Goal: Task Accomplishment & Management: Manage account settings

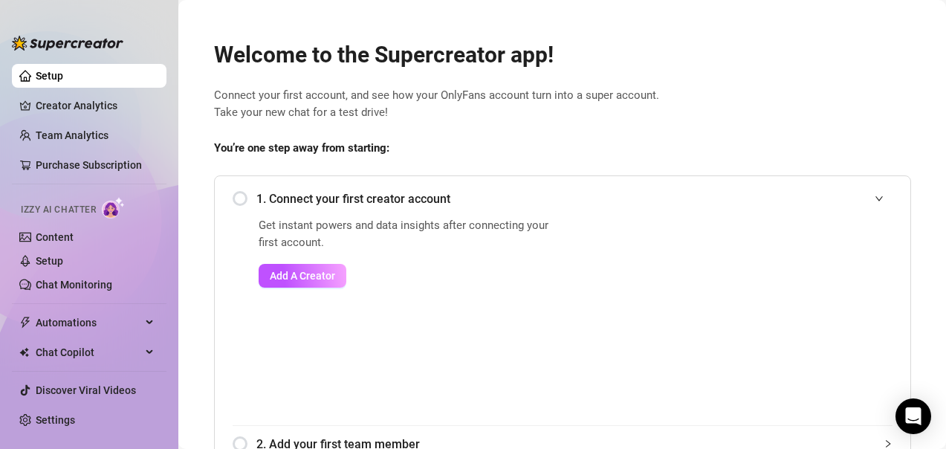
click at [233, 202] on div "1. Connect your first creator account" at bounding box center [563, 199] width 660 height 36
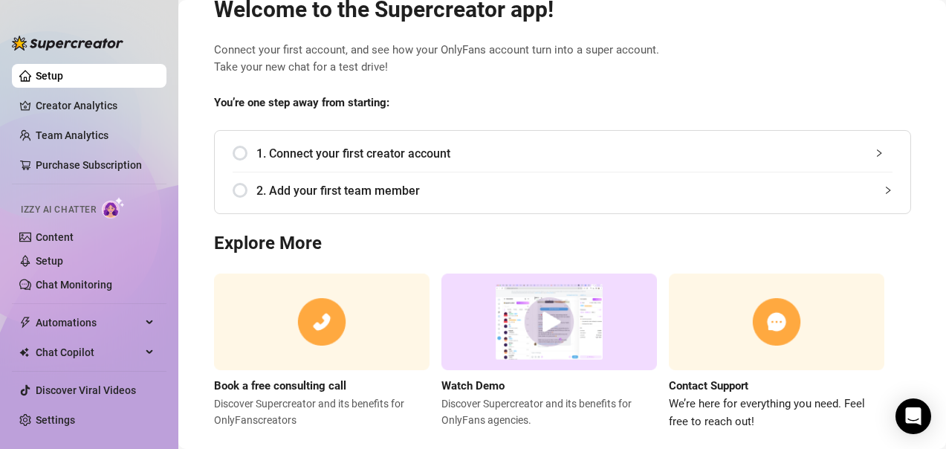
scroll to position [42, 0]
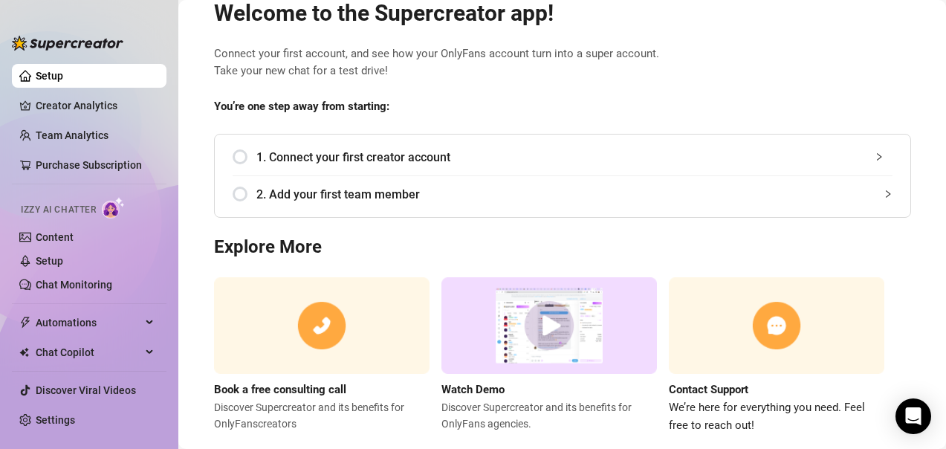
click at [243, 161] on div "1. Connect your first creator account" at bounding box center [563, 157] width 660 height 36
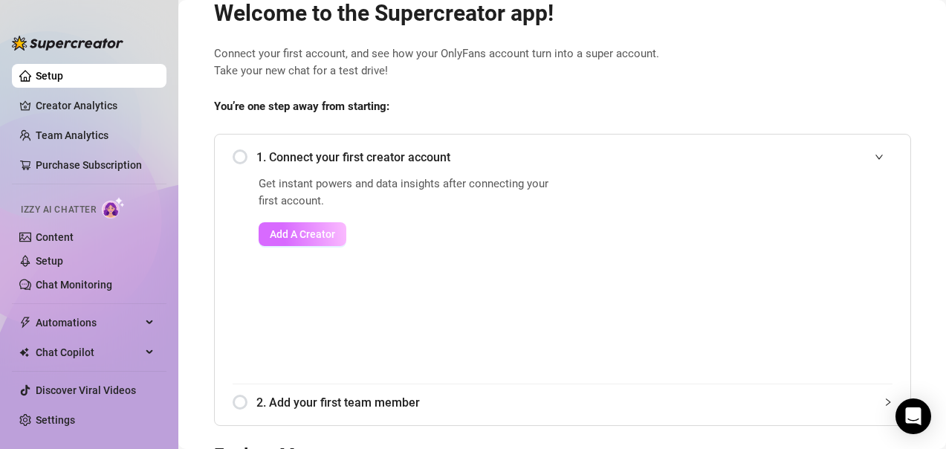
click at [302, 239] on span "Add A Creator" at bounding box center [302, 234] width 65 height 12
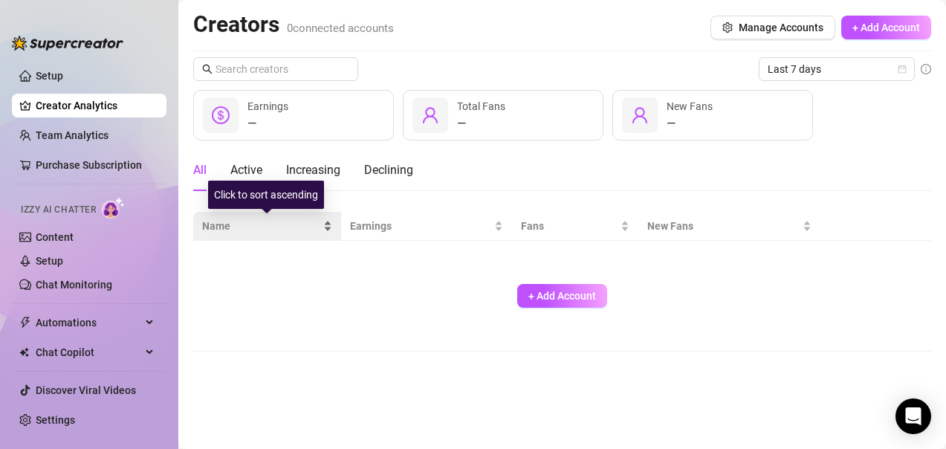
click at [253, 224] on span "Name" at bounding box center [261, 226] width 118 height 16
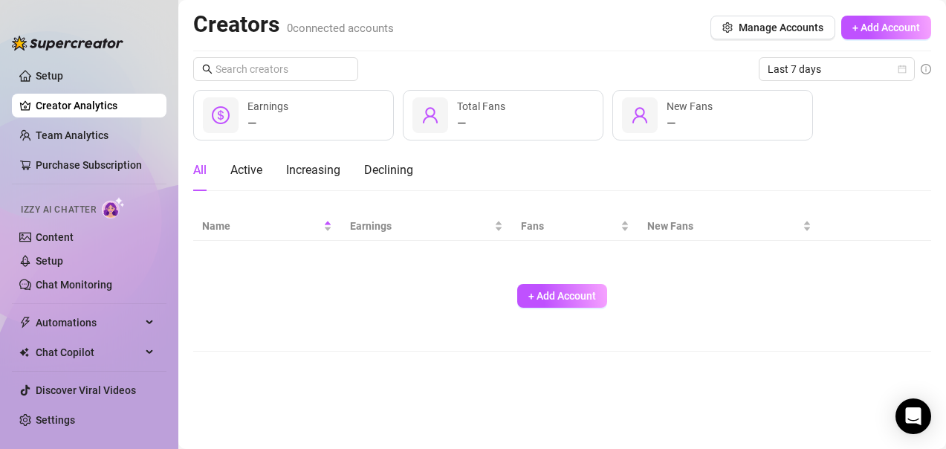
click at [300, 282] on div "+ Add Account" at bounding box center [562, 296] width 720 height 98
click at [67, 231] on link "Content" at bounding box center [55, 237] width 38 height 12
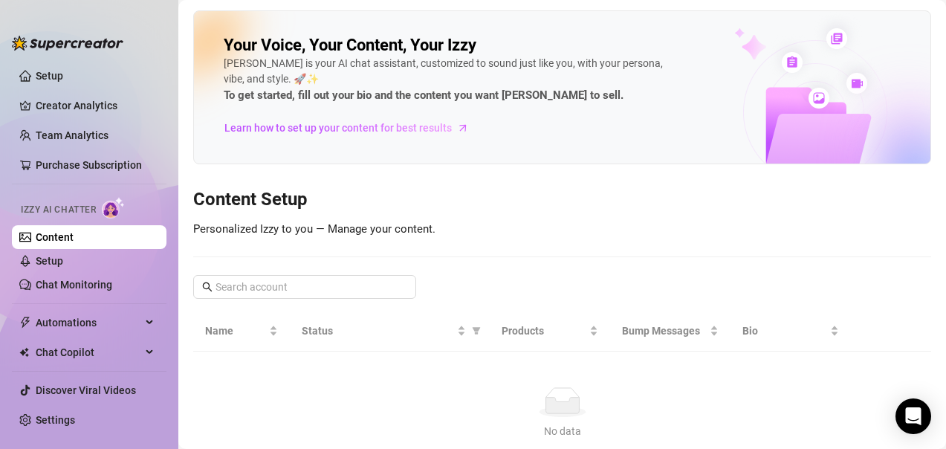
scroll to position [8, 0]
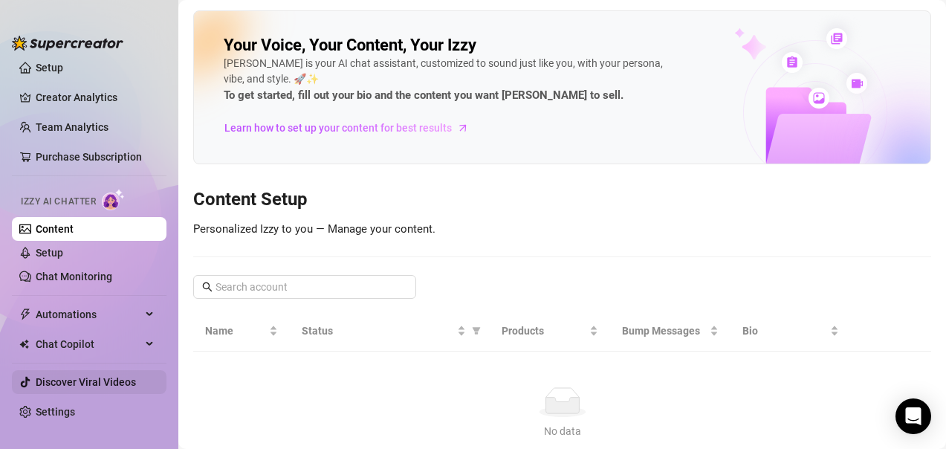
click at [121, 381] on link "Discover Viral Videos" at bounding box center [86, 382] width 100 height 12
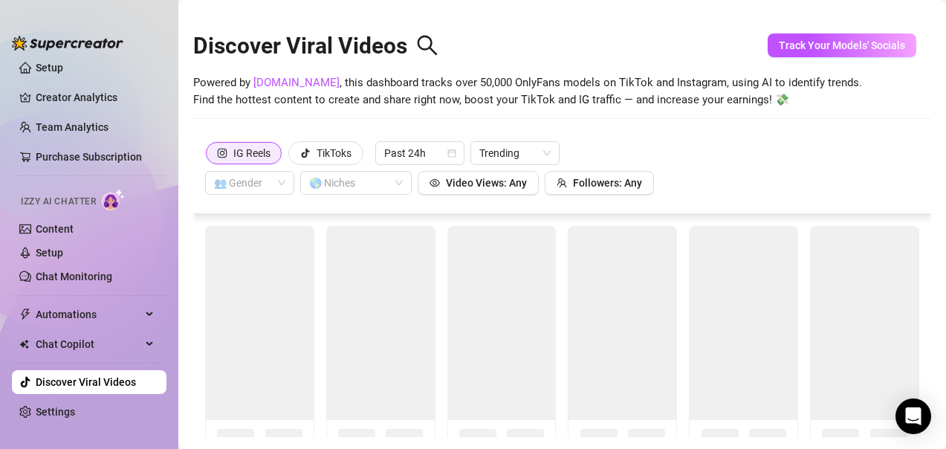
click at [265, 158] on div "IG Reels" at bounding box center [251, 153] width 37 height 22
click at [210, 158] on input "IG Reels" at bounding box center [210, 158] width 0 height 0
click at [336, 156] on div "TikToks" at bounding box center [334, 153] width 35 height 22
click at [293, 157] on input "TikToks" at bounding box center [293, 157] width 0 height 0
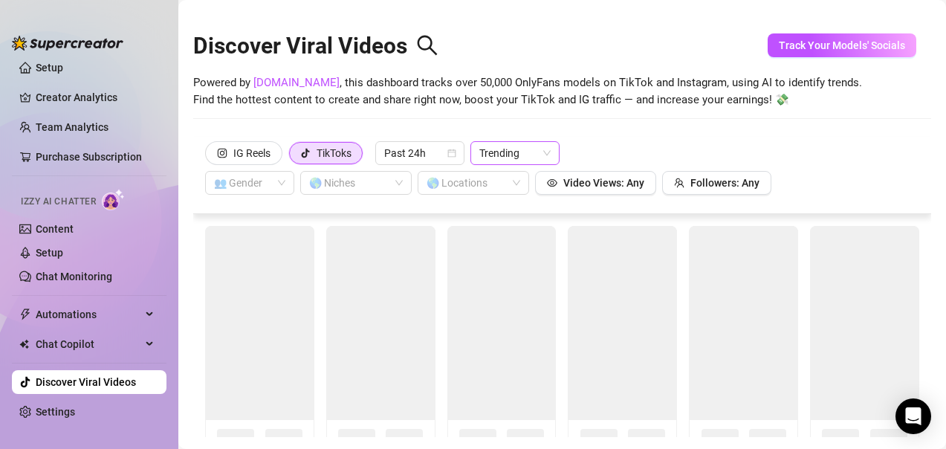
click at [511, 149] on span "Trending" at bounding box center [514, 153] width 71 height 22
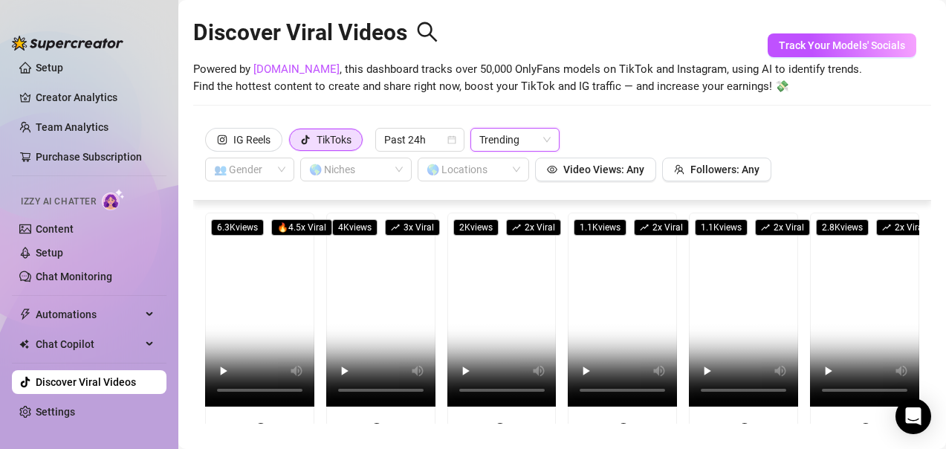
scroll to position [3, 0]
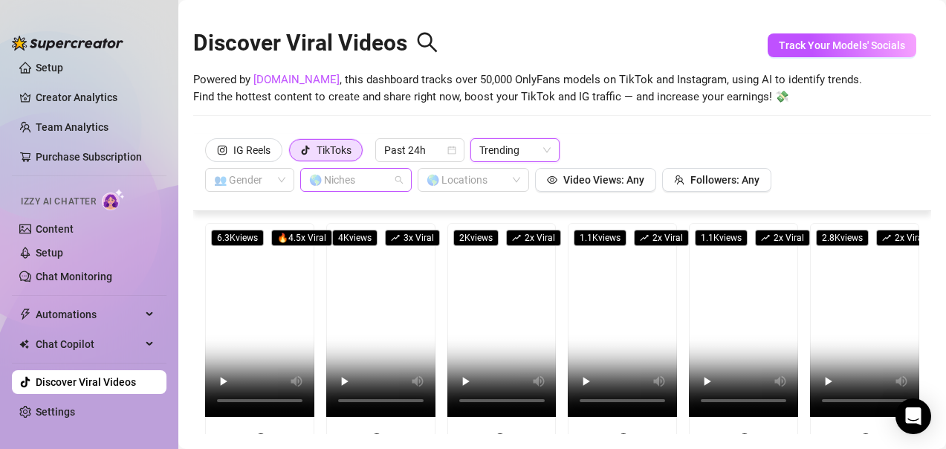
click at [375, 181] on div at bounding box center [348, 179] width 90 height 21
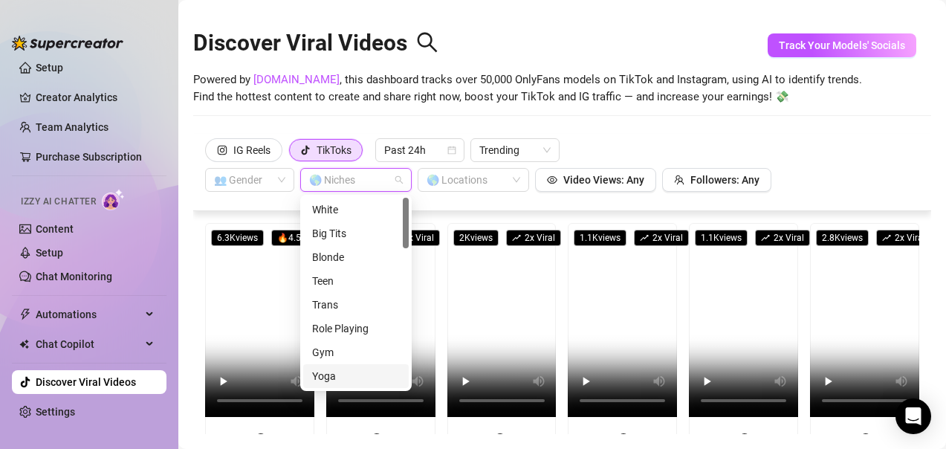
click at [407, 381] on div at bounding box center [406, 293] width 6 height 190
click at [404, 262] on div at bounding box center [406, 293] width 6 height 190
click at [405, 262] on div at bounding box center [406, 293] width 6 height 190
click at [405, 241] on div at bounding box center [406, 223] width 6 height 51
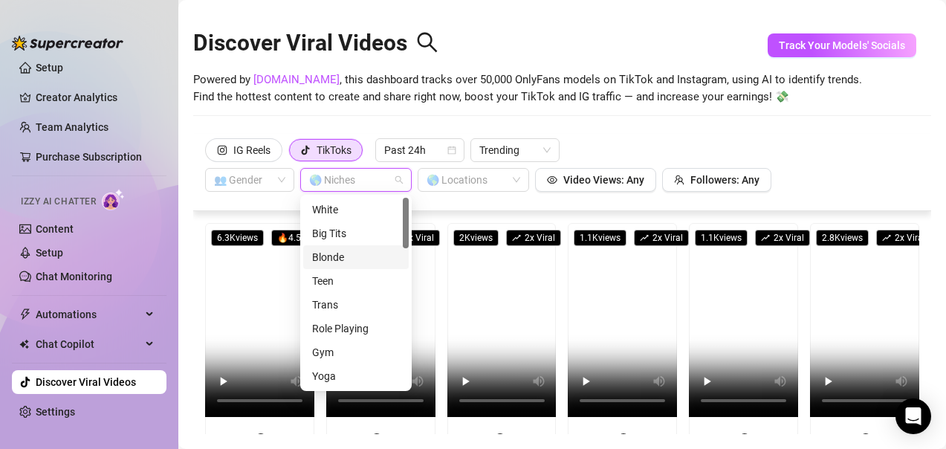
click at [405, 284] on div at bounding box center [406, 293] width 6 height 190
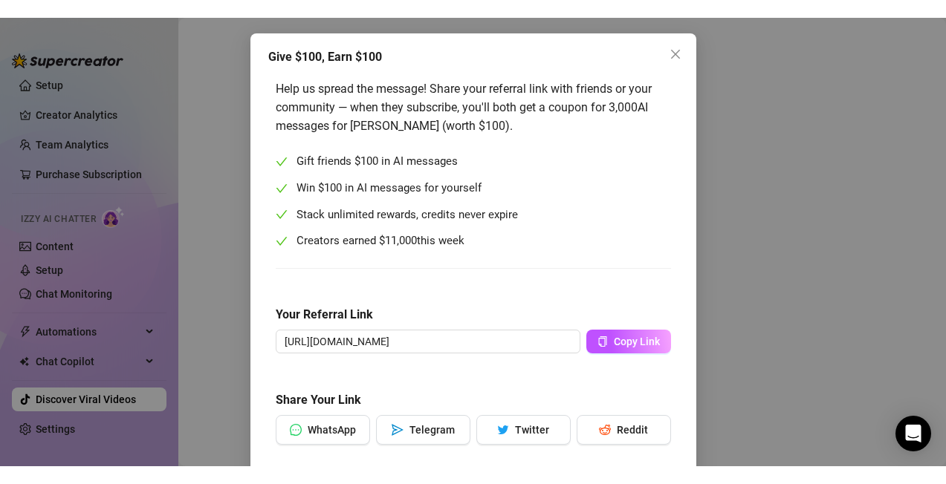
scroll to position [59, 0]
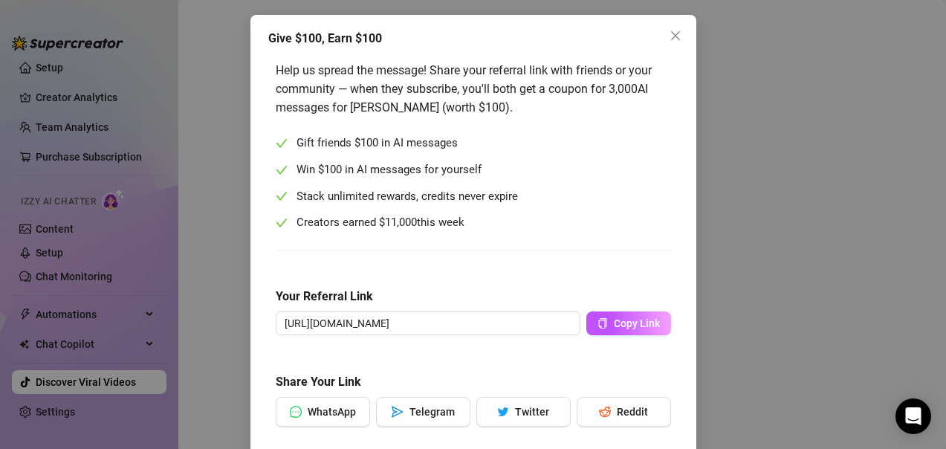
click at [858, 213] on div "Give $100, Earn $100 Help us spread the message! Share your referral link with …" at bounding box center [473, 224] width 946 height 449
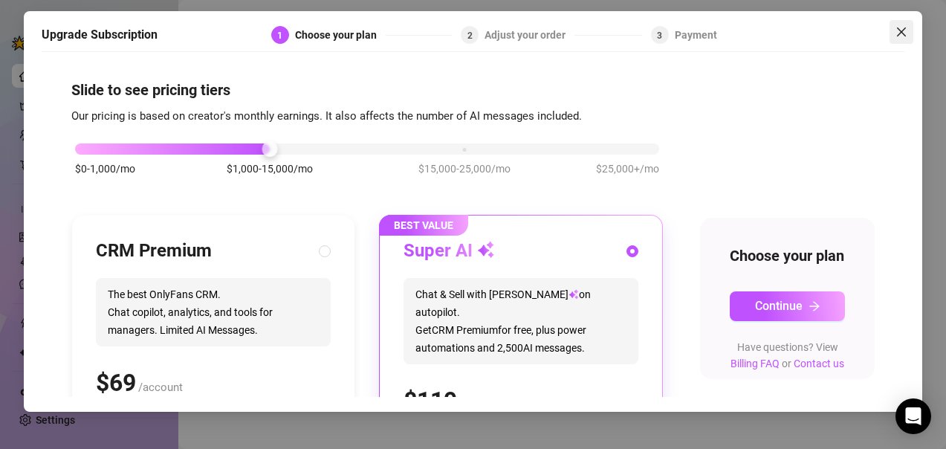
click at [894, 36] on span "Close" at bounding box center [901, 32] width 24 height 12
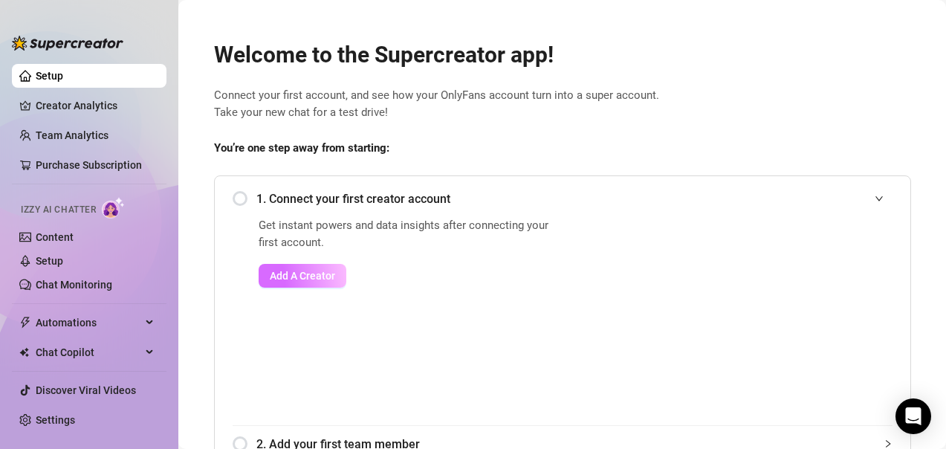
click at [309, 281] on span "Add A Creator" at bounding box center [302, 276] width 65 height 12
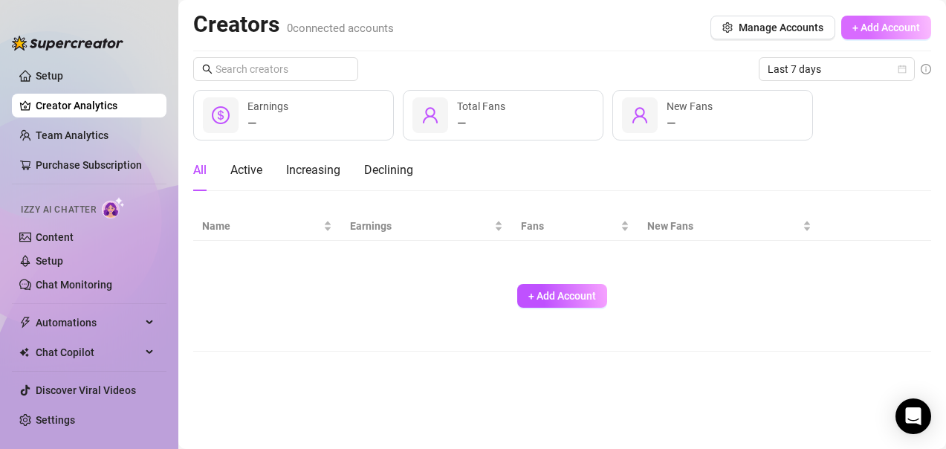
click at [895, 33] on span "+ Add Account" at bounding box center [886, 28] width 68 height 12
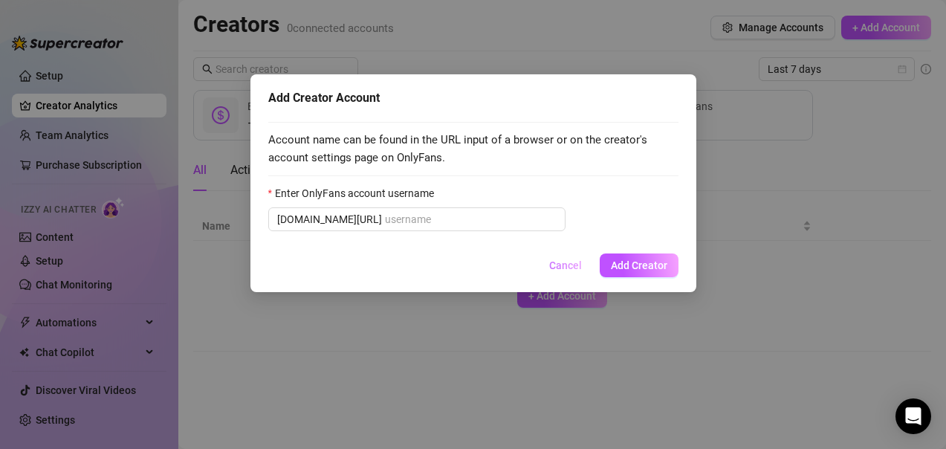
click at [571, 269] on span "Cancel" at bounding box center [565, 265] width 33 height 12
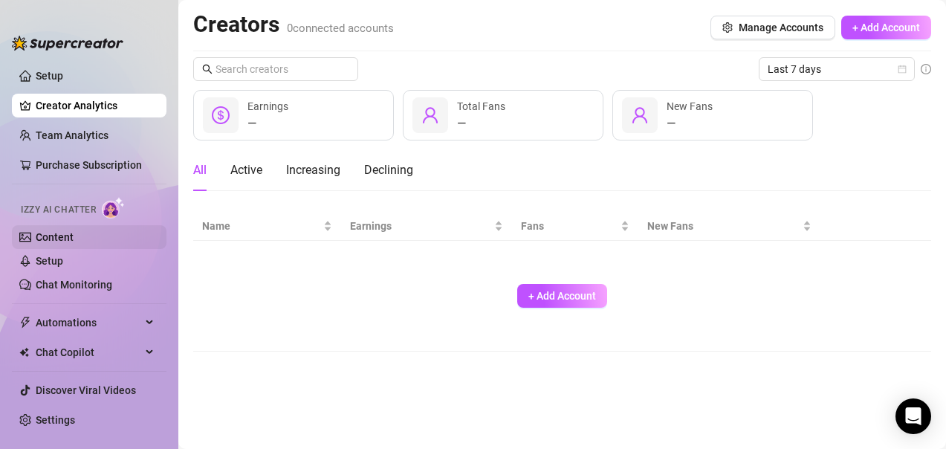
click at [62, 231] on link "Content" at bounding box center [55, 237] width 38 height 12
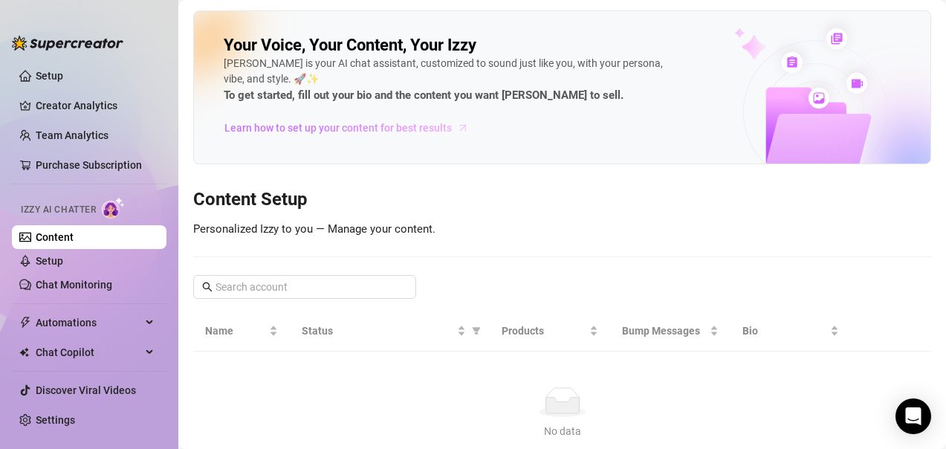
click at [392, 126] on span "Learn how to set up your content for best results" at bounding box center [337, 128] width 227 height 16
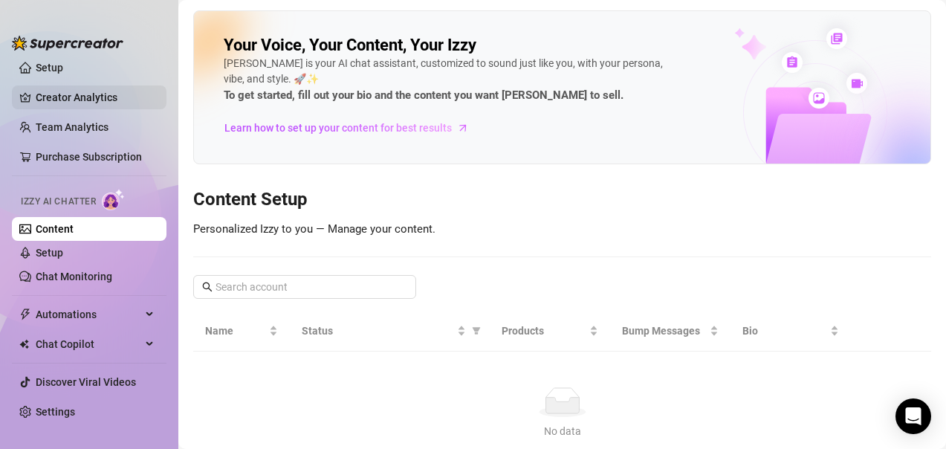
click at [68, 94] on link "Creator Analytics" at bounding box center [95, 97] width 119 height 24
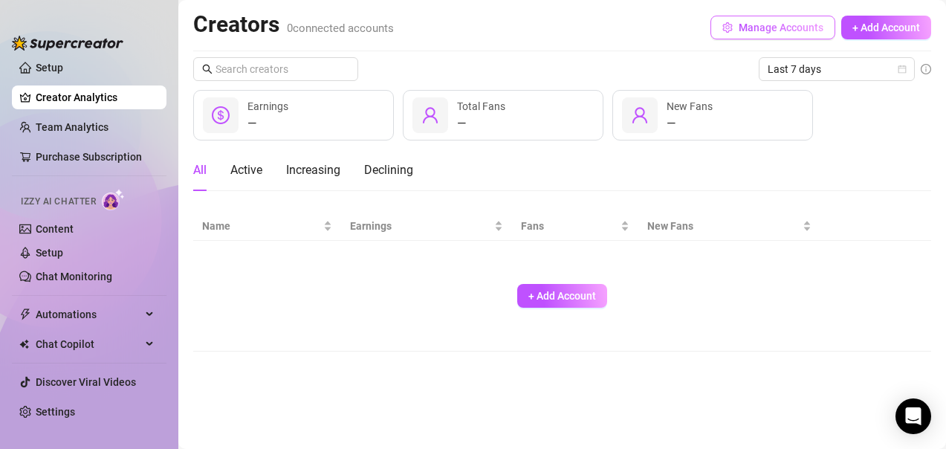
click at [787, 30] on span "Manage Accounts" at bounding box center [781, 28] width 85 height 12
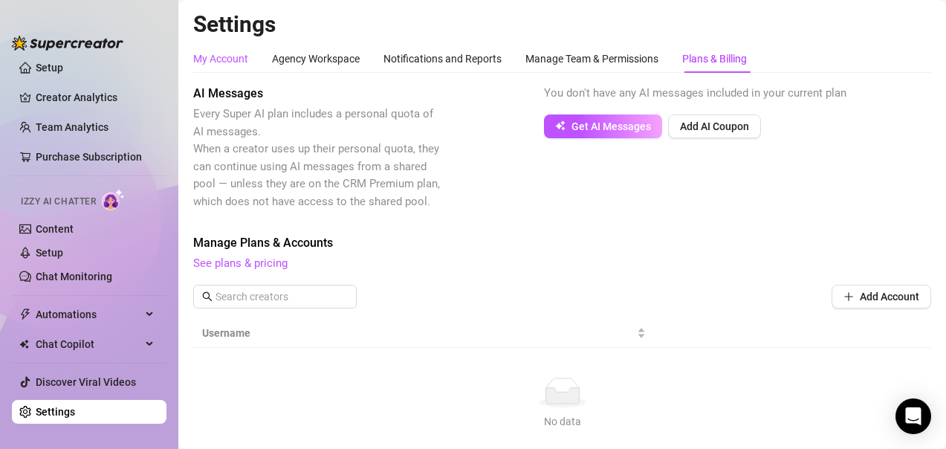
click at [231, 51] on div "My Account" at bounding box center [220, 59] width 55 height 16
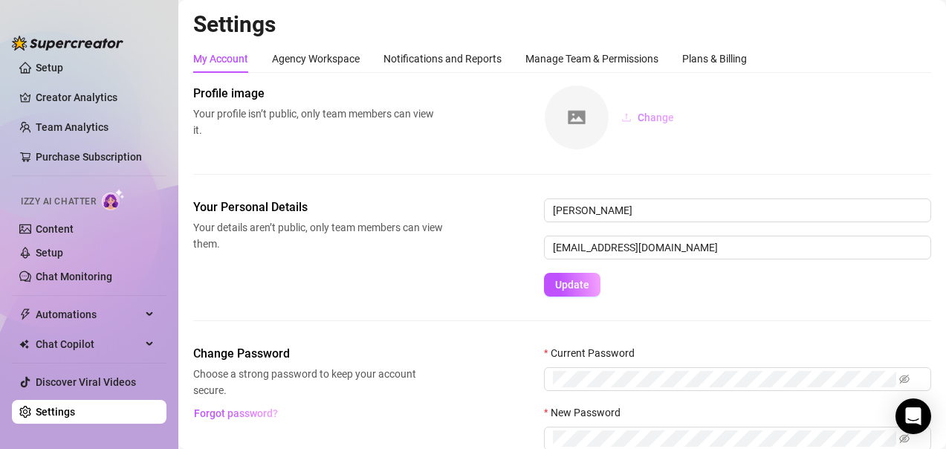
click at [645, 116] on span "Change" at bounding box center [656, 117] width 36 height 12
click at [653, 117] on span "Change" at bounding box center [656, 117] width 36 height 12
click at [343, 62] on div "Agency Workspace" at bounding box center [316, 59] width 88 height 16
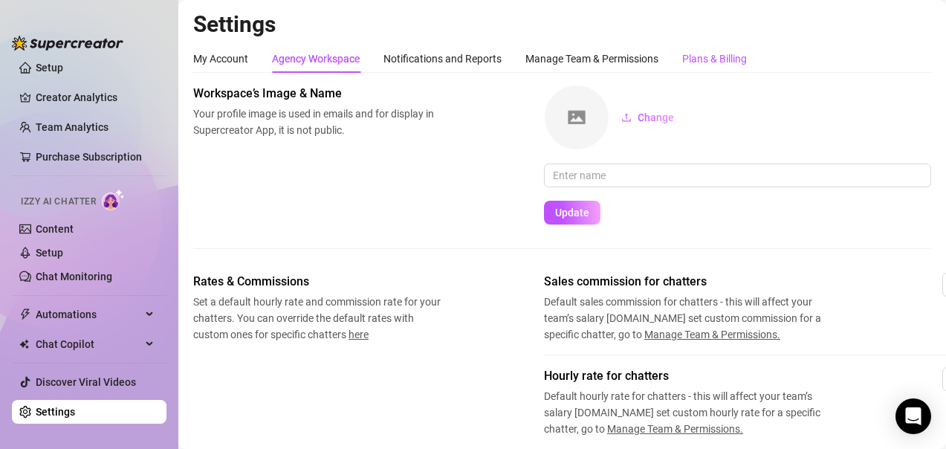
click at [707, 57] on div "Plans & Billing" at bounding box center [714, 59] width 65 height 16
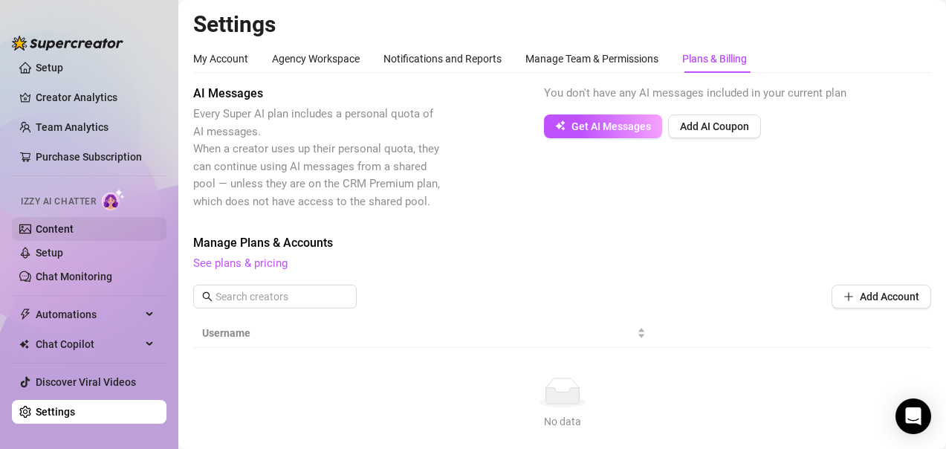
click at [68, 234] on link "Content" at bounding box center [55, 229] width 38 height 12
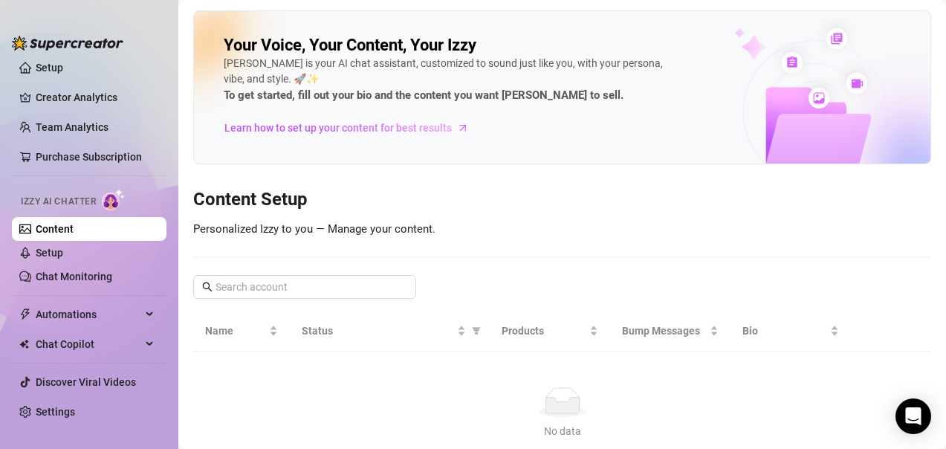
scroll to position [30, 0]
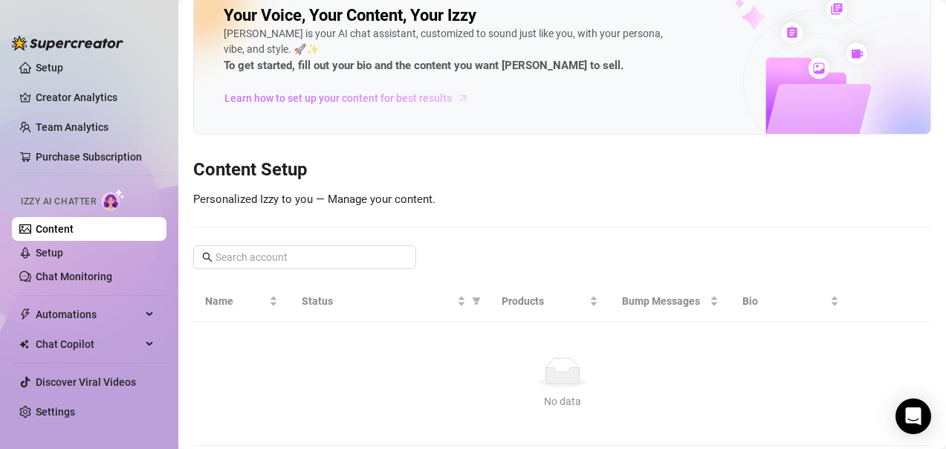
click at [307, 97] on span "Learn how to set up your content for best results" at bounding box center [337, 98] width 227 height 16
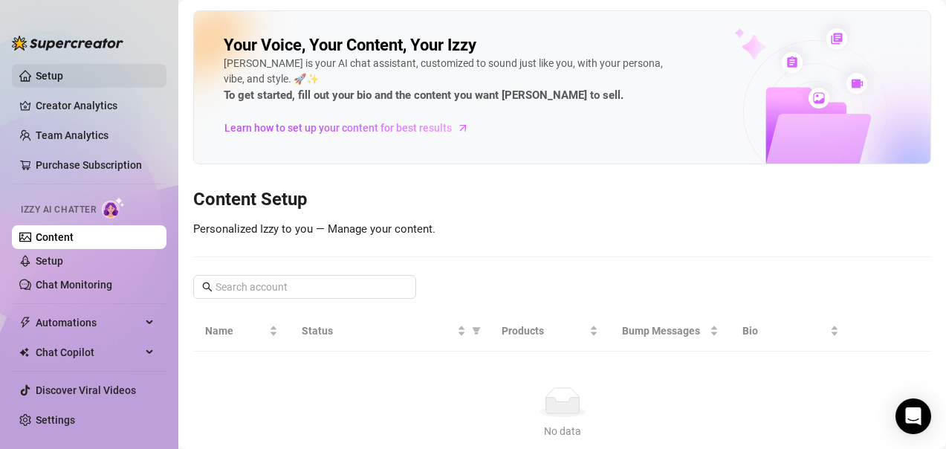
click at [48, 72] on link "Setup" at bounding box center [49, 76] width 27 height 12
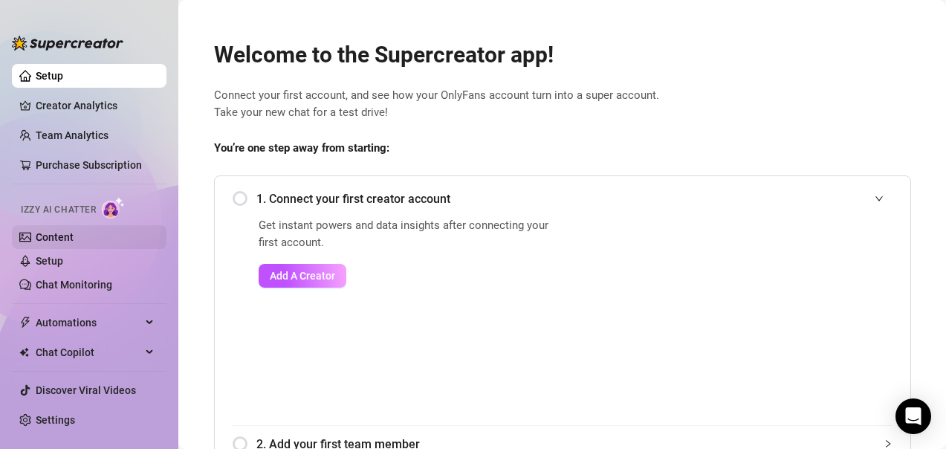
click at [54, 242] on link "Content" at bounding box center [55, 237] width 38 height 12
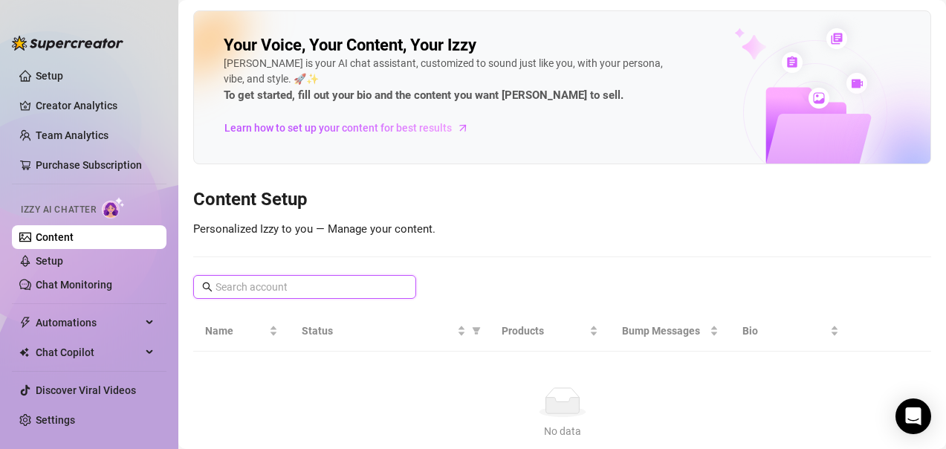
click at [267, 282] on input "text" at bounding box center [305, 287] width 180 height 16
click at [331, 129] on span "Learn how to set up your content for best results" at bounding box center [337, 128] width 227 height 16
click at [48, 82] on link "Setup" at bounding box center [49, 76] width 27 height 12
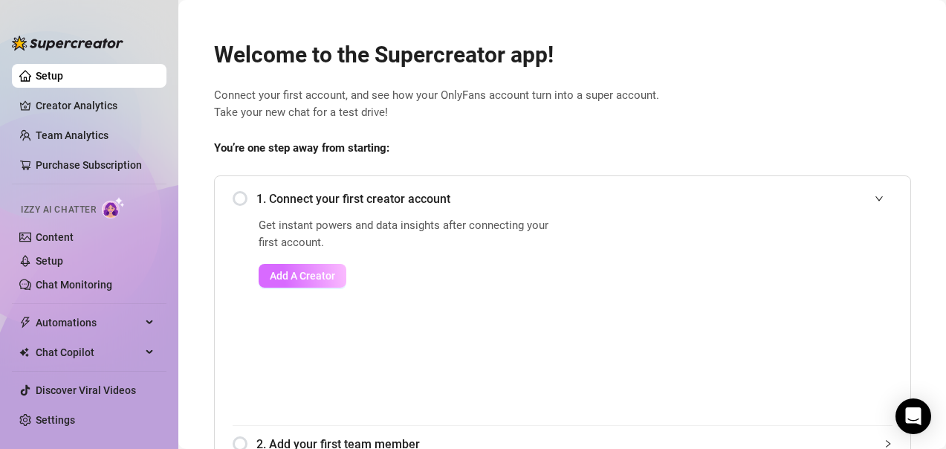
click at [302, 272] on span "Add A Creator" at bounding box center [302, 276] width 65 height 12
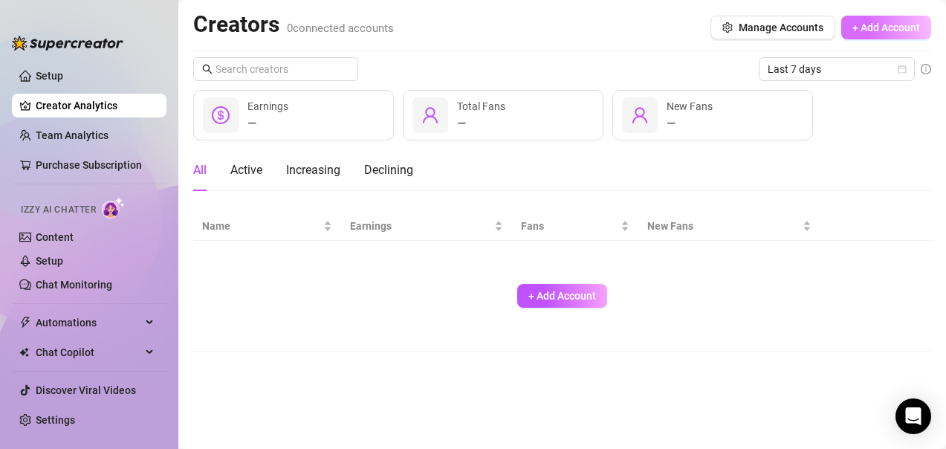
click at [875, 36] on button "+ Add Account" at bounding box center [886, 28] width 90 height 24
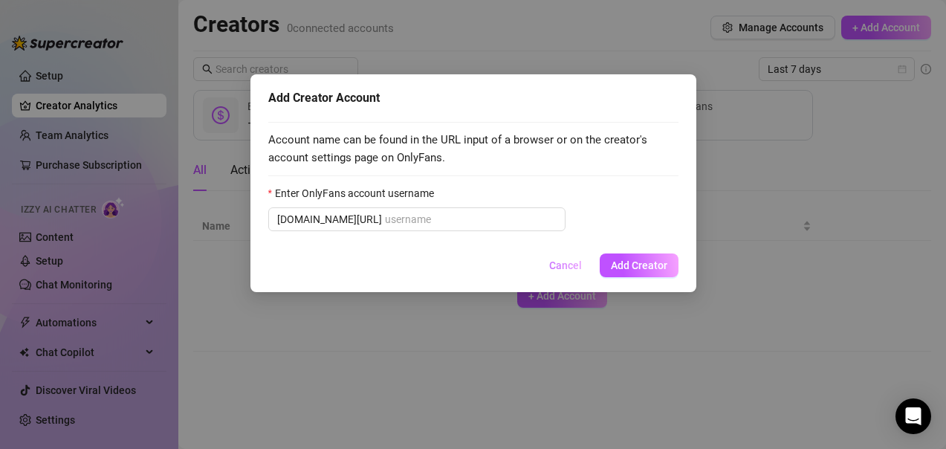
click at [574, 263] on span "Cancel" at bounding box center [565, 265] width 33 height 12
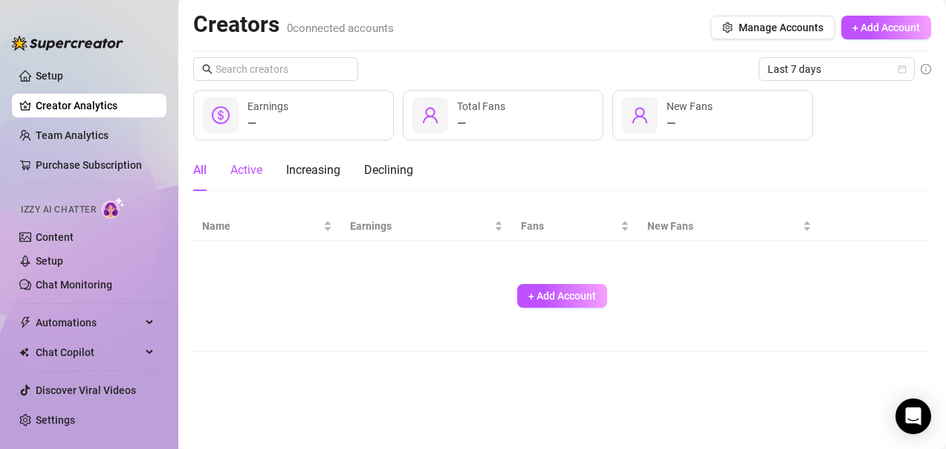
click at [259, 167] on div "Active" at bounding box center [246, 170] width 32 height 18
click at [300, 172] on div "Increasing" at bounding box center [313, 170] width 54 height 18
click at [50, 238] on link "Content" at bounding box center [55, 237] width 38 height 12
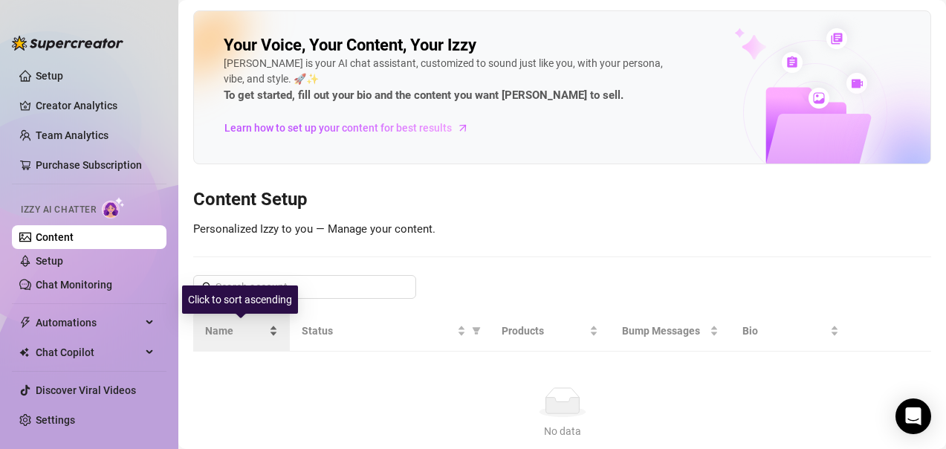
click at [233, 335] on span "Name" at bounding box center [235, 331] width 61 height 16
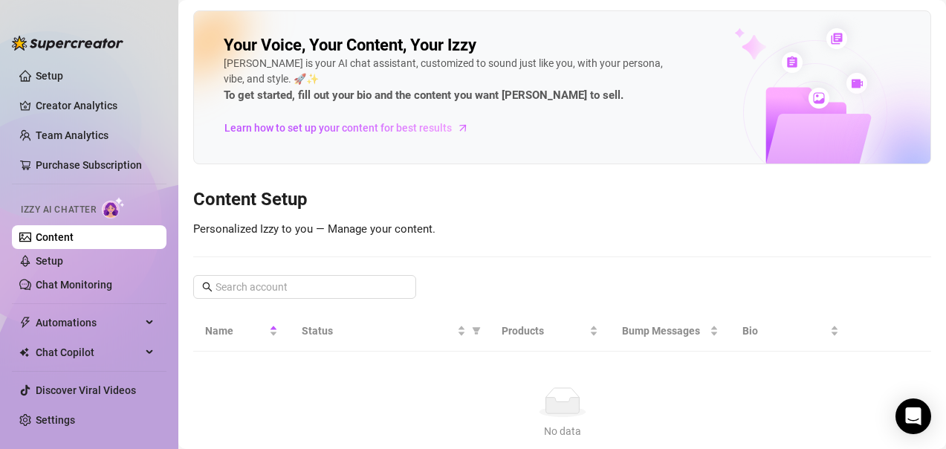
click at [385, 227] on span "Personalized Izzy to you — Manage your content." at bounding box center [314, 228] width 242 height 13
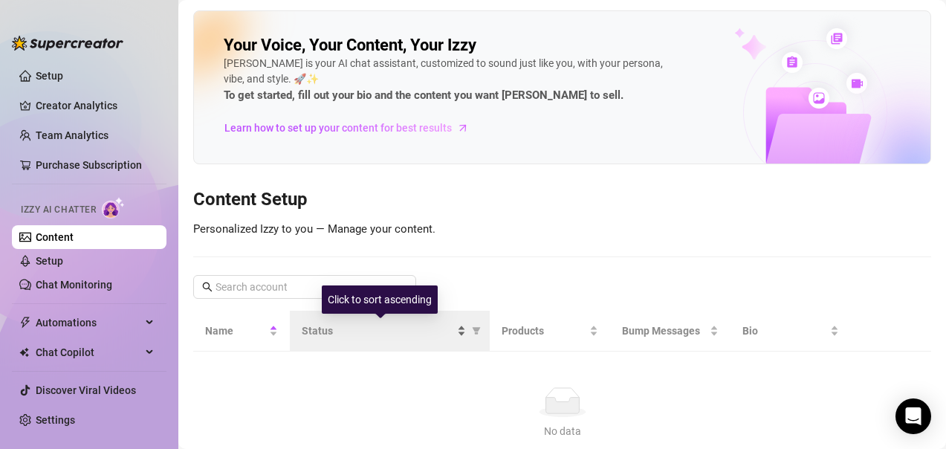
click at [450, 330] on div "Status" at bounding box center [384, 331] width 165 height 16
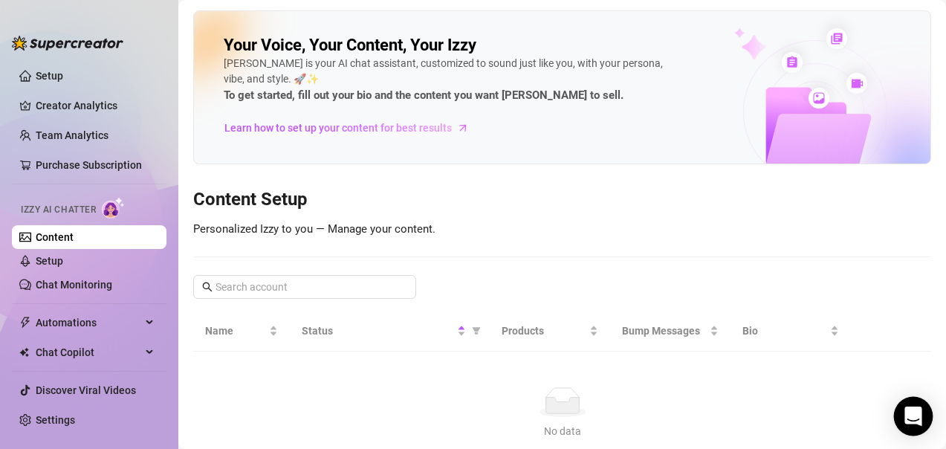
click at [915, 418] on icon "Open Intercom Messenger" at bounding box center [912, 415] width 17 height 19
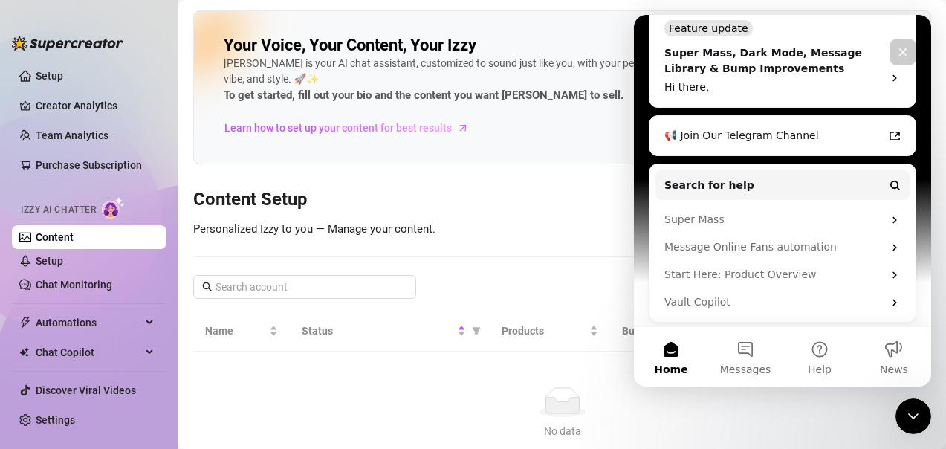
scroll to position [354, 0]
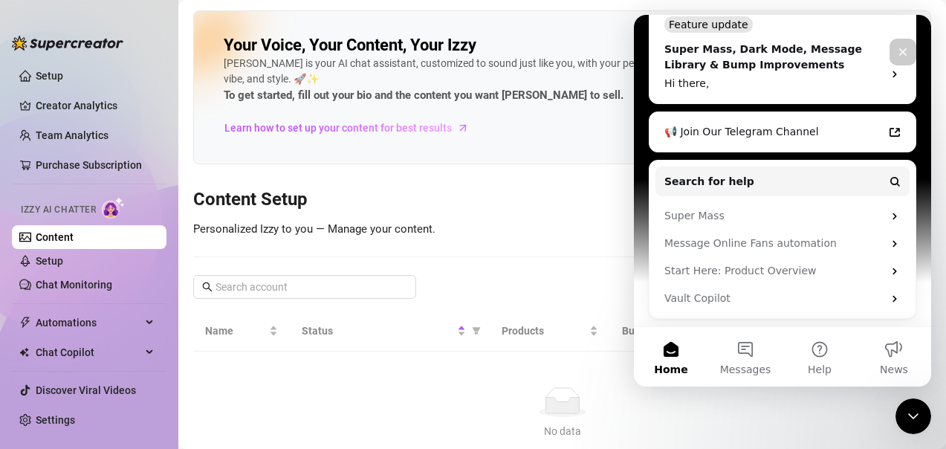
click at [476, 174] on div "Your Voice, Your Content, Your Izzy Izzy is your AI chat assistant, customized …" at bounding box center [562, 242] width 738 height 465
click at [898, 59] on div "Close" at bounding box center [902, 52] width 27 height 27
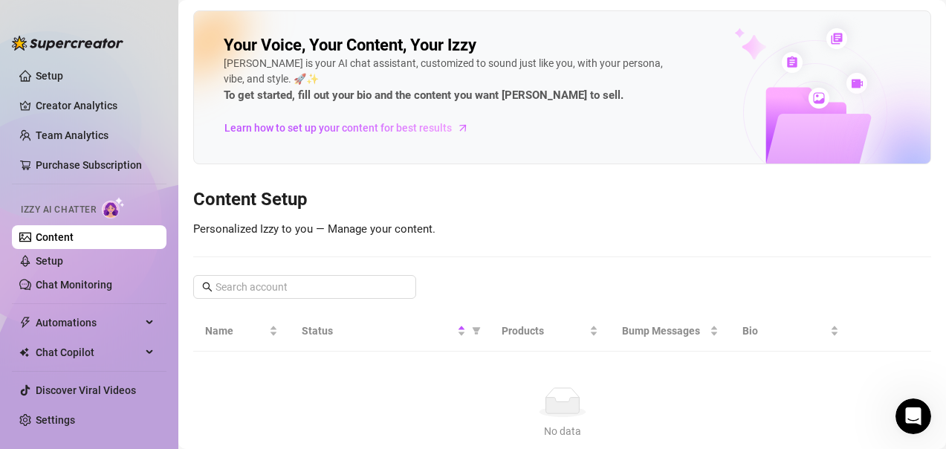
scroll to position [0, 0]
click at [452, 128] on link "Learn how to set up your content for best results" at bounding box center [352, 128] width 256 height 24
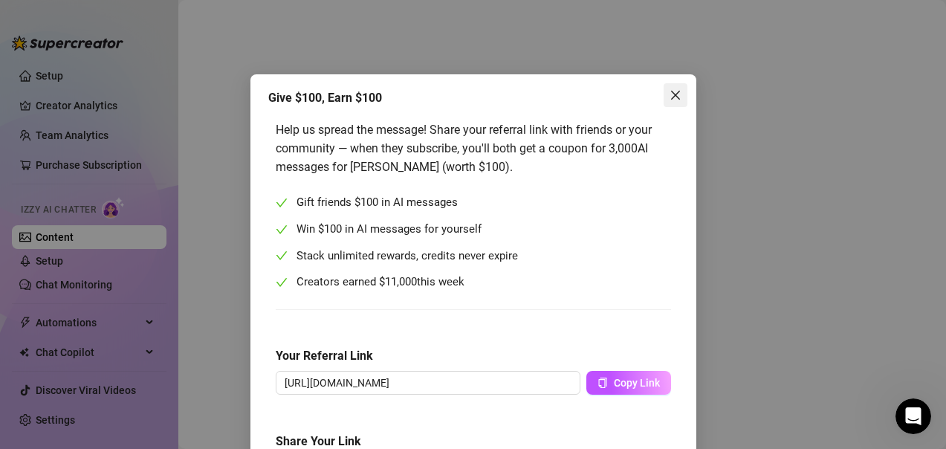
click at [664, 94] on span "Close" at bounding box center [676, 95] width 24 height 12
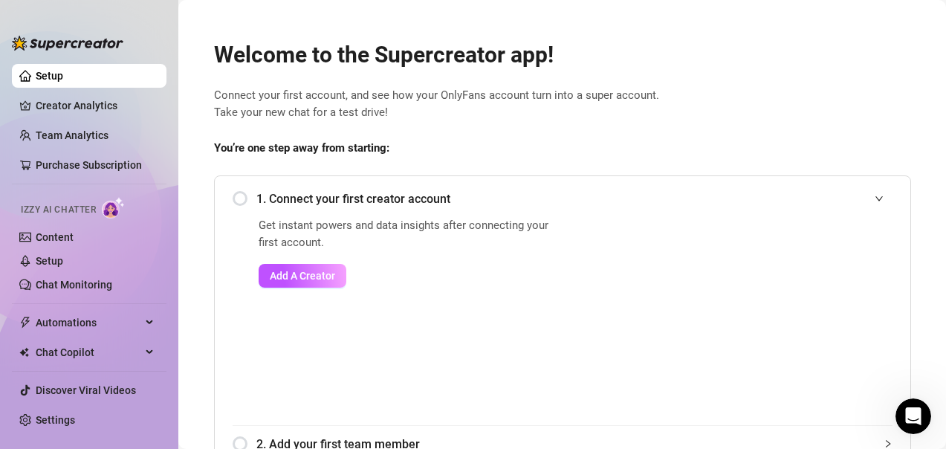
click at [881, 85] on div "Welcome to the Supercreator app! Connect your first account, and see how your O…" at bounding box center [562, 352] width 721 height 661
click at [54, 82] on link "Setup" at bounding box center [49, 76] width 27 height 12
click at [54, 102] on link "Creator Analytics" at bounding box center [95, 106] width 119 height 24
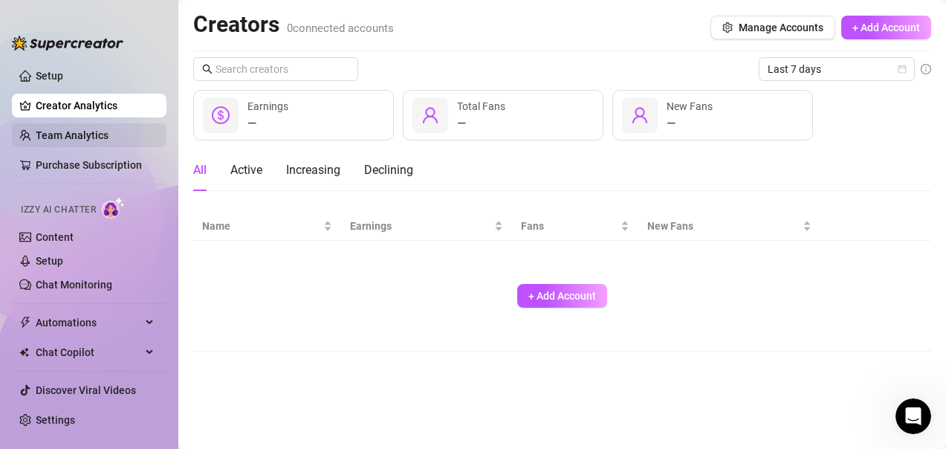
click at [49, 140] on link "Team Analytics" at bounding box center [72, 135] width 73 height 12
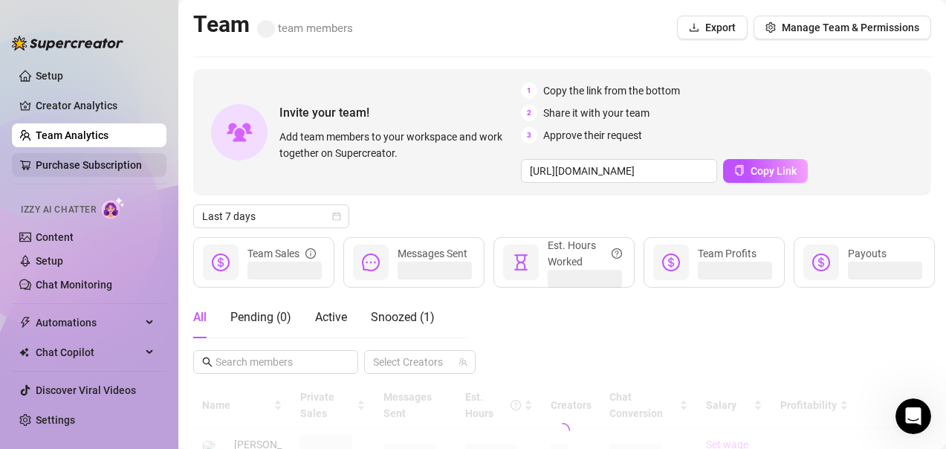
click at [54, 163] on link "Purchase Subscription" at bounding box center [95, 165] width 119 height 24
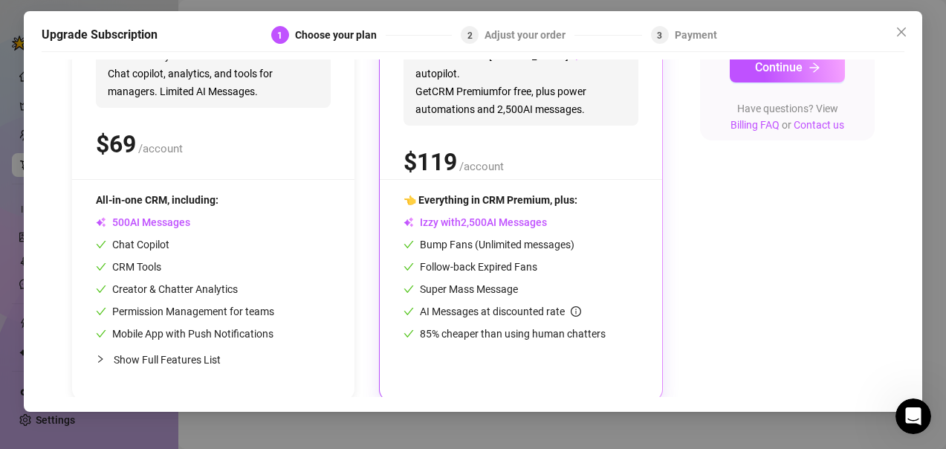
scroll to position [244, 0]
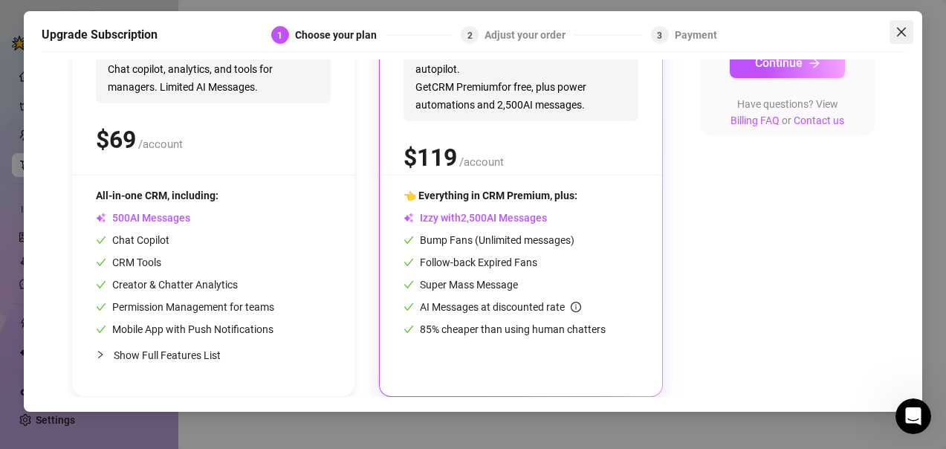
click at [901, 30] on icon "close" at bounding box center [901, 32] width 12 height 12
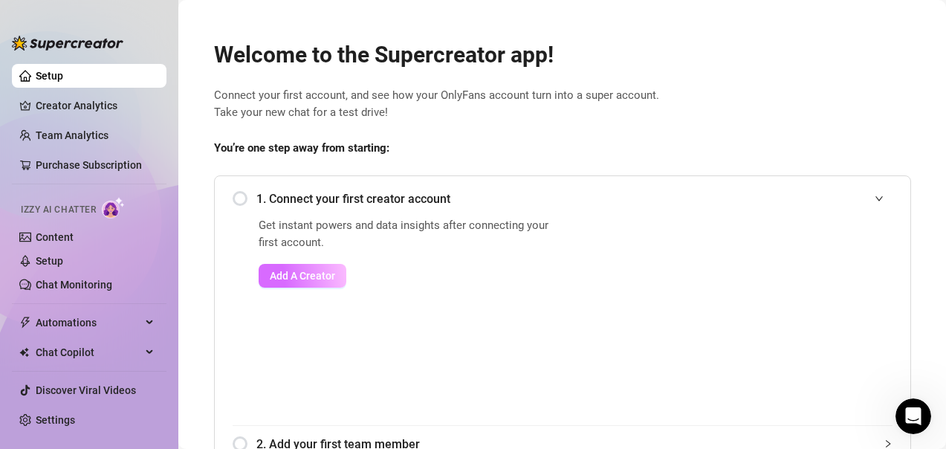
click at [279, 278] on span "Add A Creator" at bounding box center [302, 276] width 65 height 12
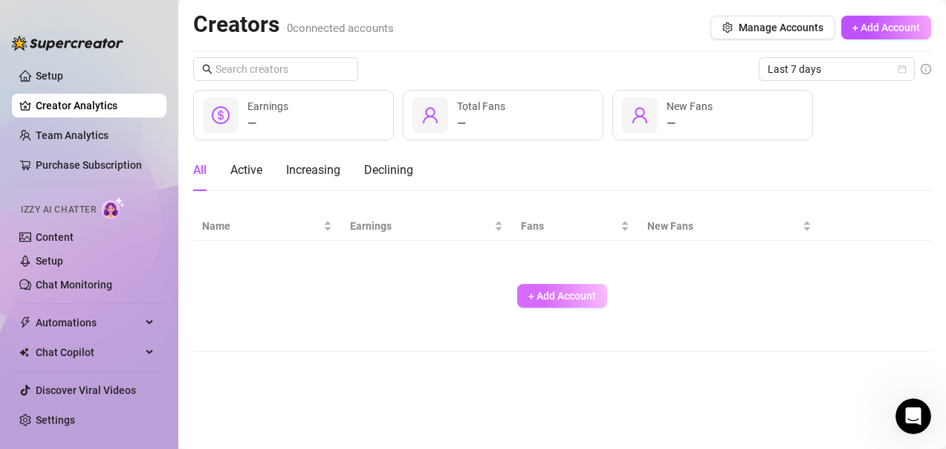
click at [556, 290] on span "+ Add Account" at bounding box center [562, 296] width 68 height 12
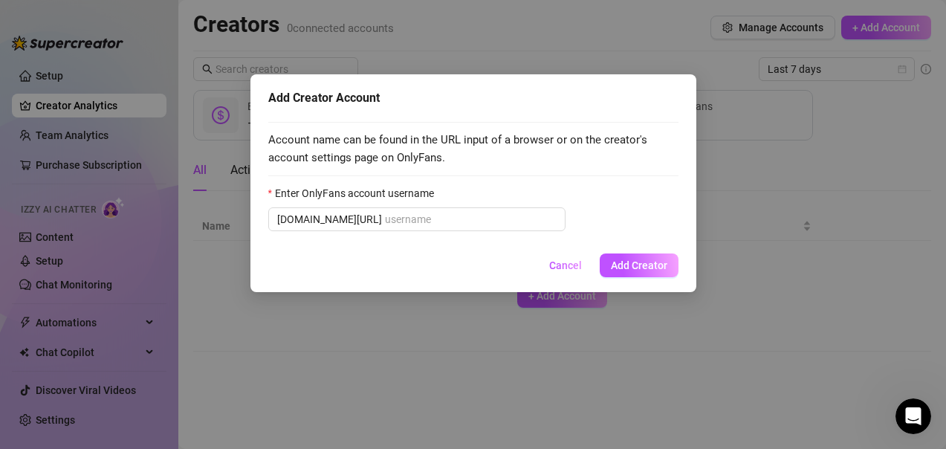
click at [869, 135] on div "Add Creator Account Account name can be found in the URL input of a browser or …" at bounding box center [473, 224] width 946 height 449
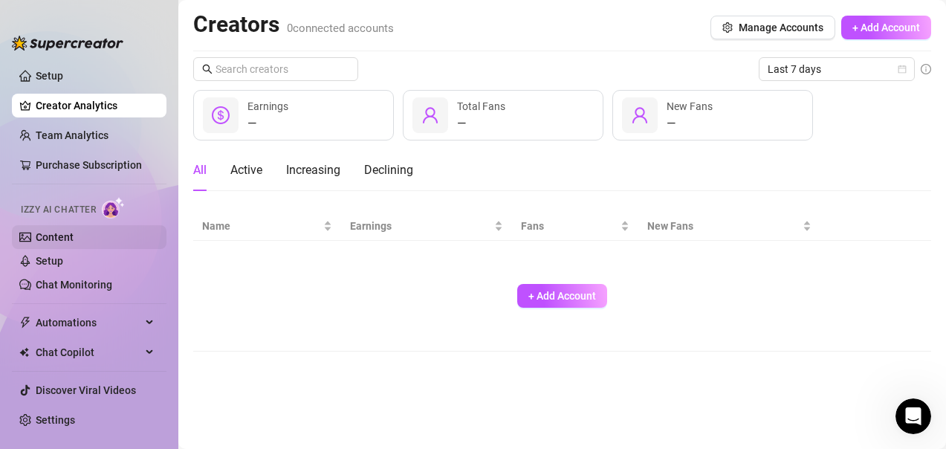
click at [53, 239] on link "Content" at bounding box center [55, 237] width 38 height 12
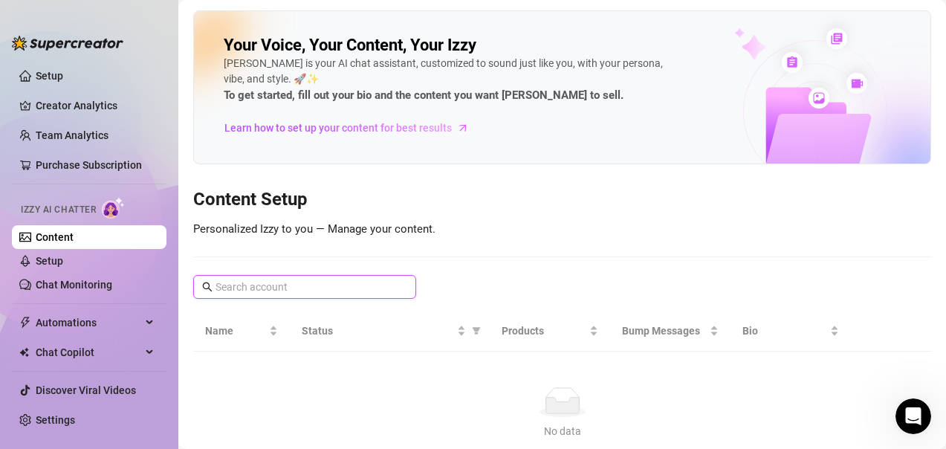
click at [245, 286] on input "text" at bounding box center [305, 287] width 180 height 16
type input "pictures"
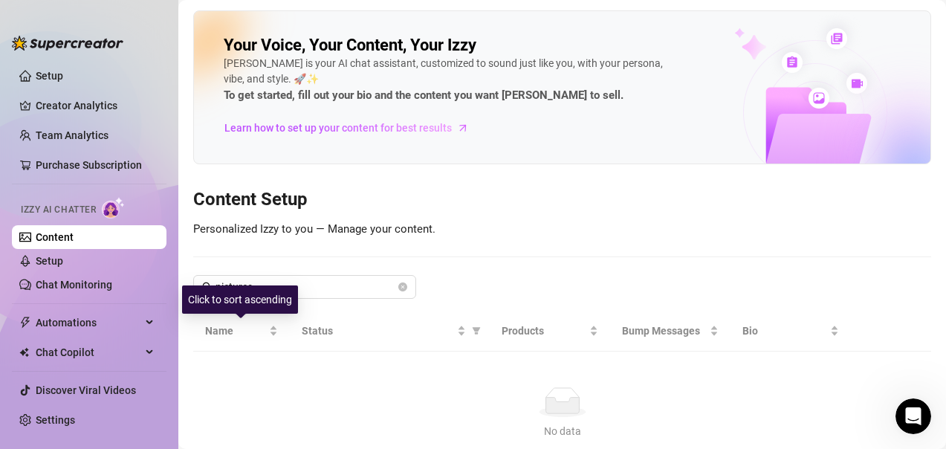
click at [210, 301] on div "Click to sort ascending" at bounding box center [240, 299] width 116 height 28
click at [516, 233] on div "Your Voice, Your Content, Your Izzy Izzy is your AI chat assistant, customized …" at bounding box center [562, 242] width 738 height 465
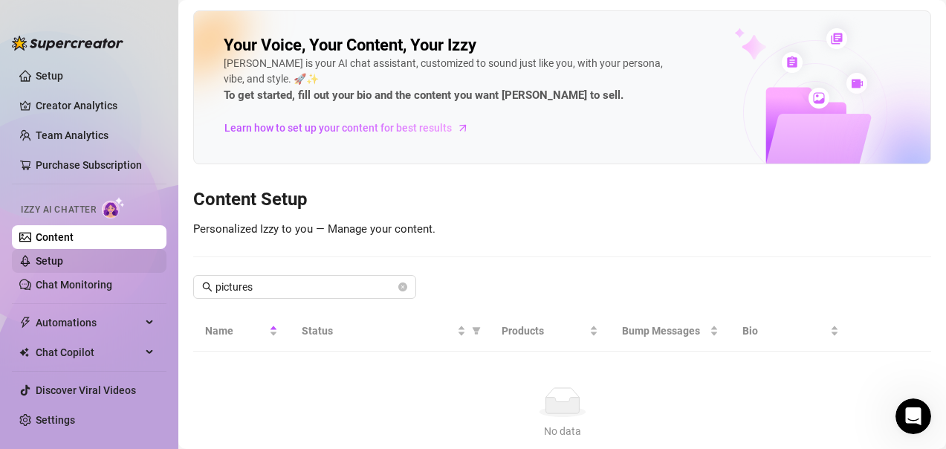
click at [63, 255] on link "Setup" at bounding box center [49, 261] width 27 height 12
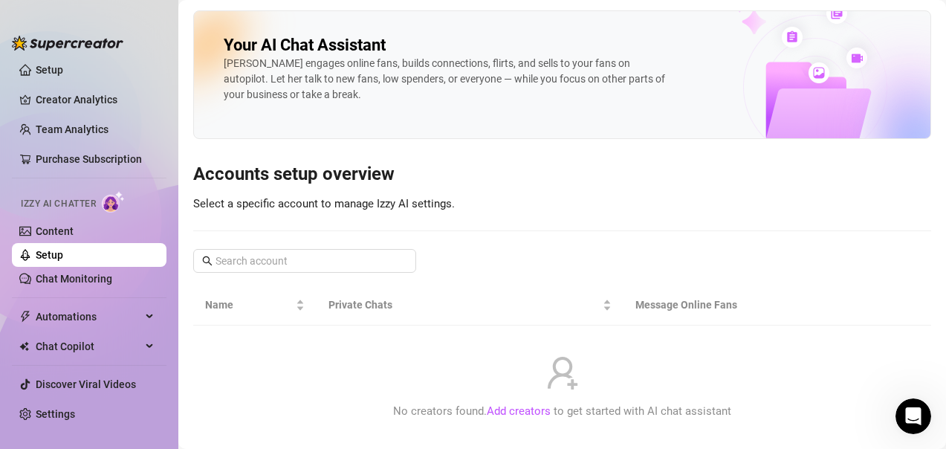
scroll to position [8, 0]
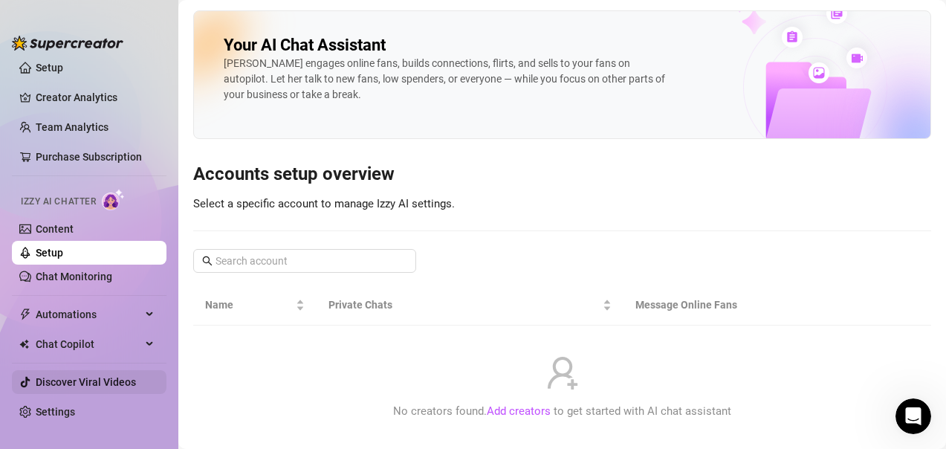
click at [92, 380] on link "Discover Viral Videos" at bounding box center [86, 382] width 100 height 12
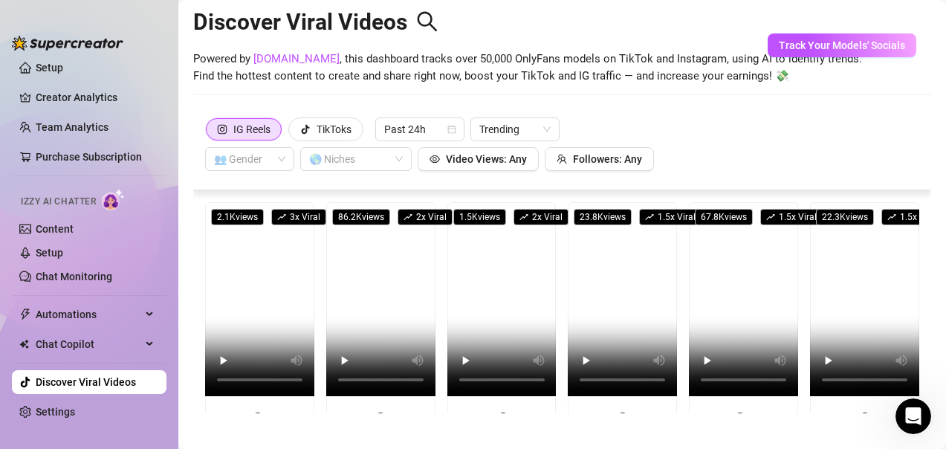
scroll to position [33, 0]
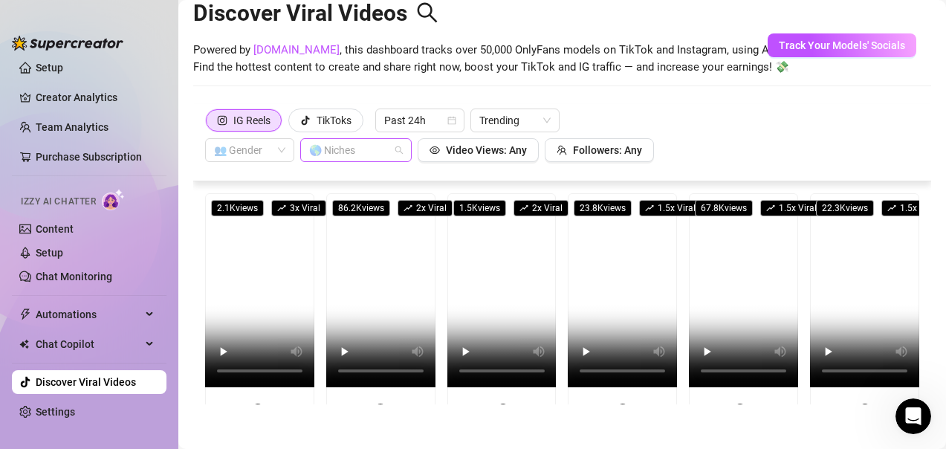
click at [389, 153] on div at bounding box center [348, 150] width 90 height 21
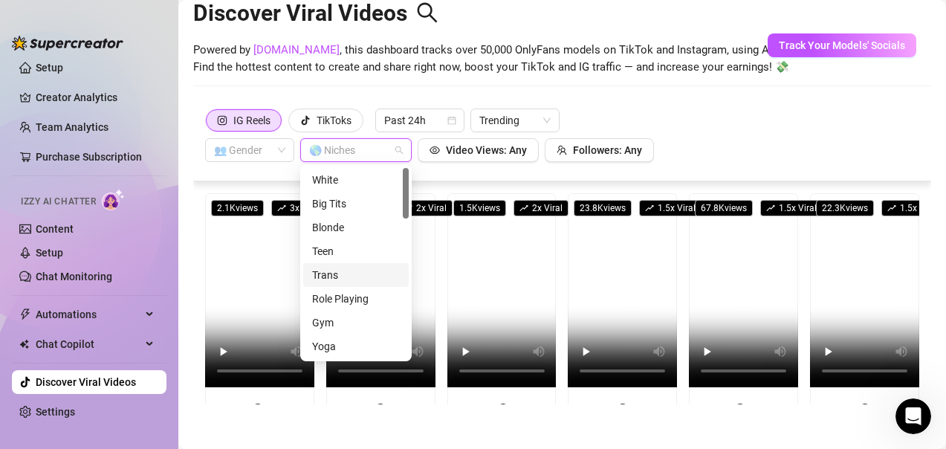
click at [405, 235] on div at bounding box center [406, 263] width 6 height 190
click at [406, 213] on div at bounding box center [406, 193] width 6 height 51
click at [406, 242] on div at bounding box center [406, 263] width 6 height 190
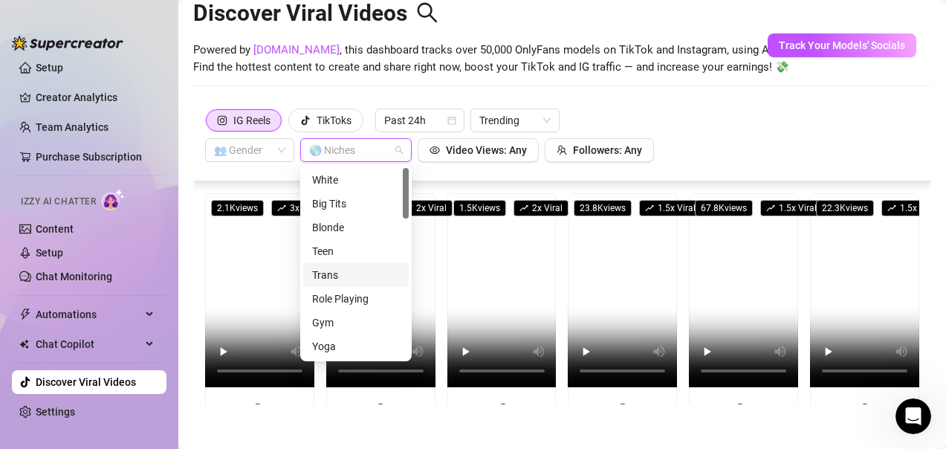
click at [406, 242] on div at bounding box center [406, 263] width 6 height 190
click at [408, 355] on div at bounding box center [406, 263] width 6 height 190
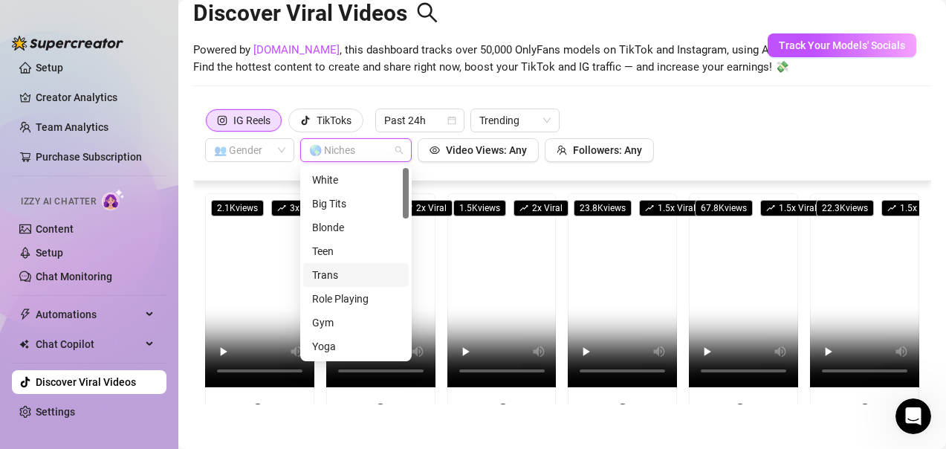
click at [408, 355] on div at bounding box center [406, 263] width 6 height 190
click at [405, 213] on div at bounding box center [406, 193] width 6 height 51
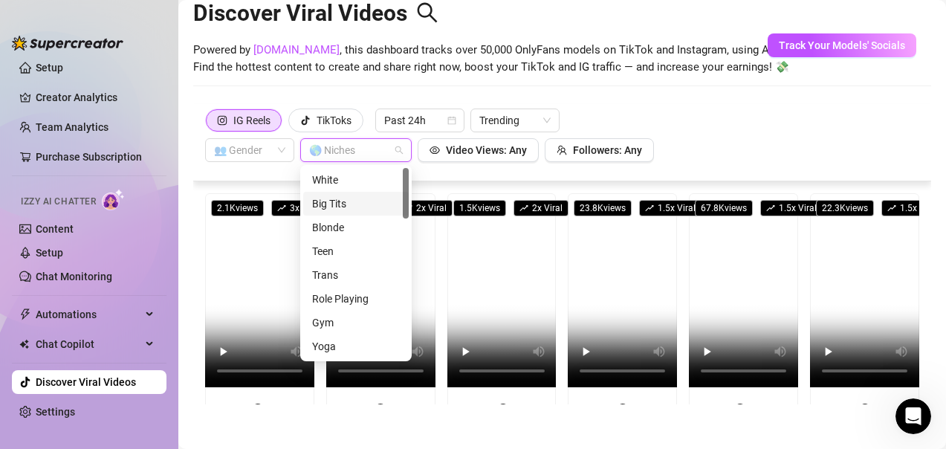
click at [405, 213] on div at bounding box center [406, 193] width 6 height 51
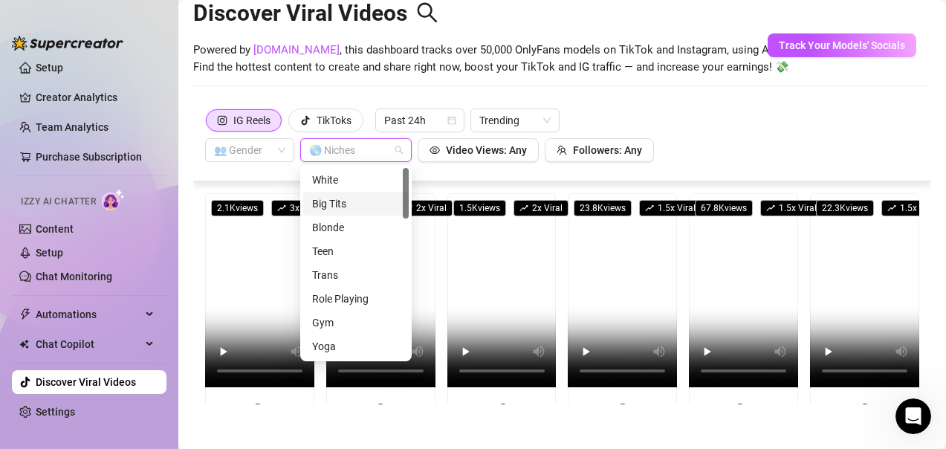
click at [405, 213] on div at bounding box center [406, 193] width 6 height 51
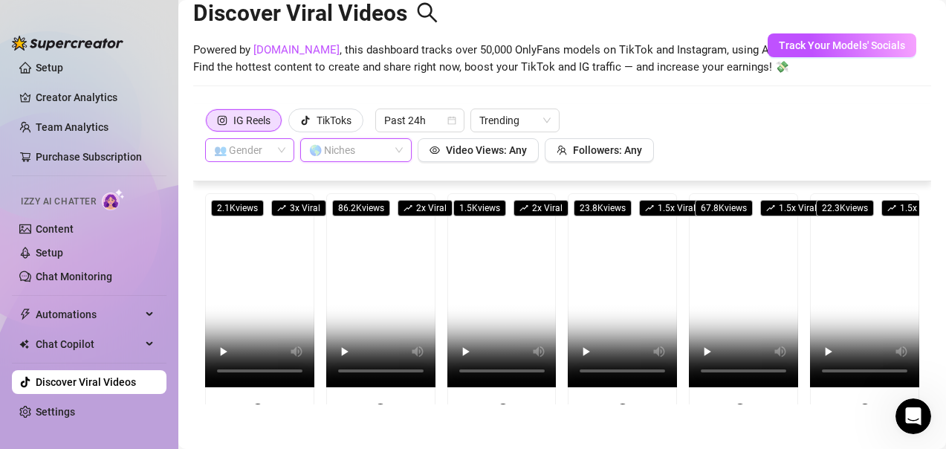
click at [238, 144] on input "search" at bounding box center [243, 150] width 58 height 22
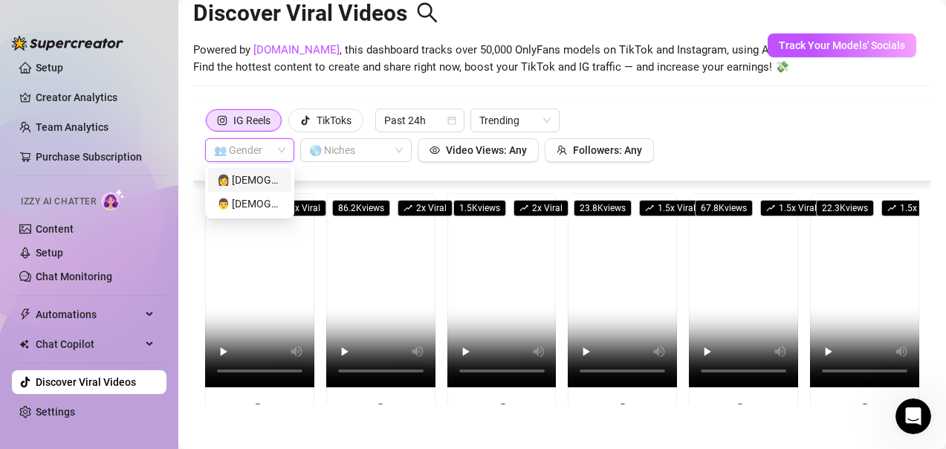
click at [806, 122] on div "IG Reels TikToks Past 24h Trending 👥 Gender 🌎 Niches Video Views: Any Followers…" at bounding box center [562, 135] width 714 height 54
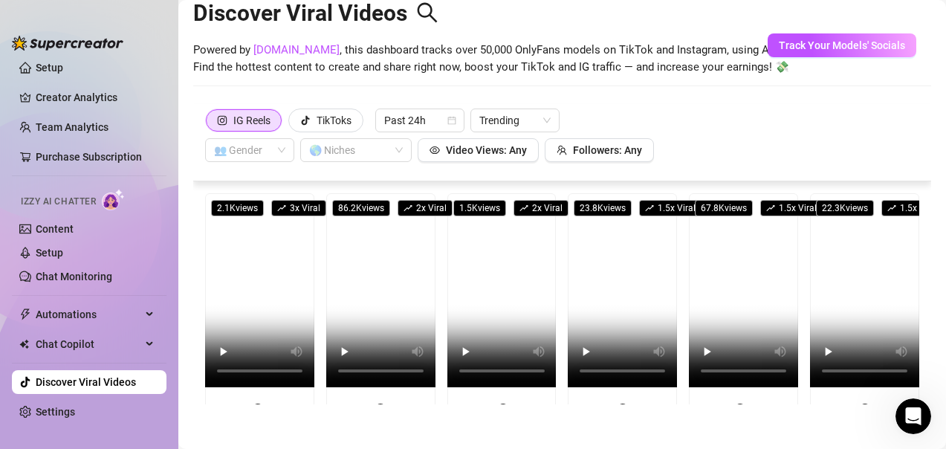
scroll to position [0, 0]
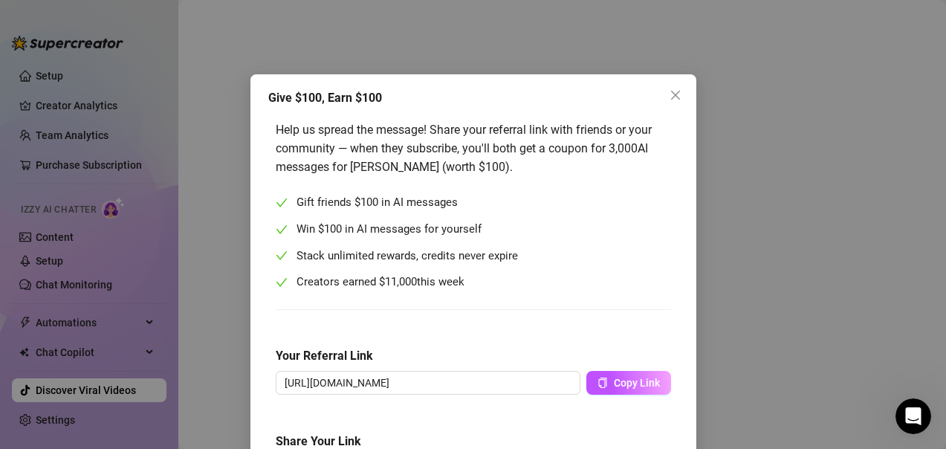
click at [683, 435] on div "Give $100, Earn $100 Help us spread the message! Share your referral link with …" at bounding box center [473, 366] width 446 height 584
click at [674, 100] on icon "close" at bounding box center [676, 95] width 12 height 12
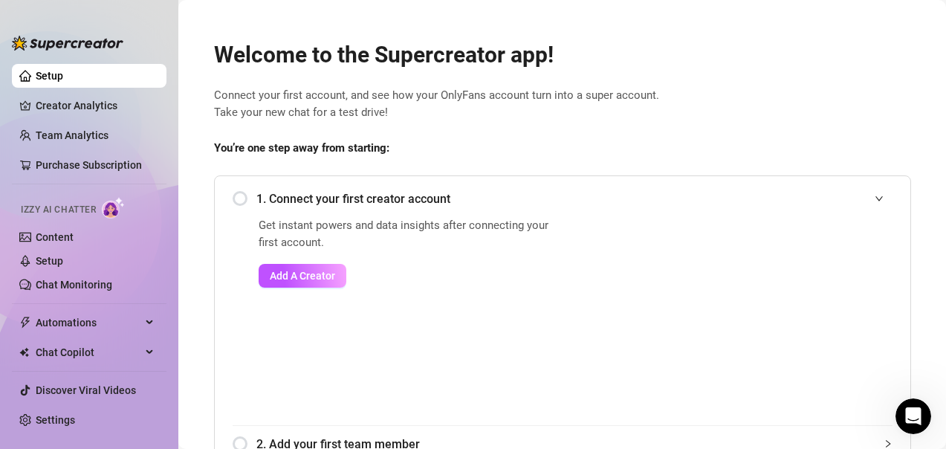
click at [673, 100] on span "Connect your first account, and see how your OnlyFans account turn into a super…" at bounding box center [562, 104] width 697 height 35
click at [284, 279] on span "Add A Creator" at bounding box center [302, 276] width 65 height 12
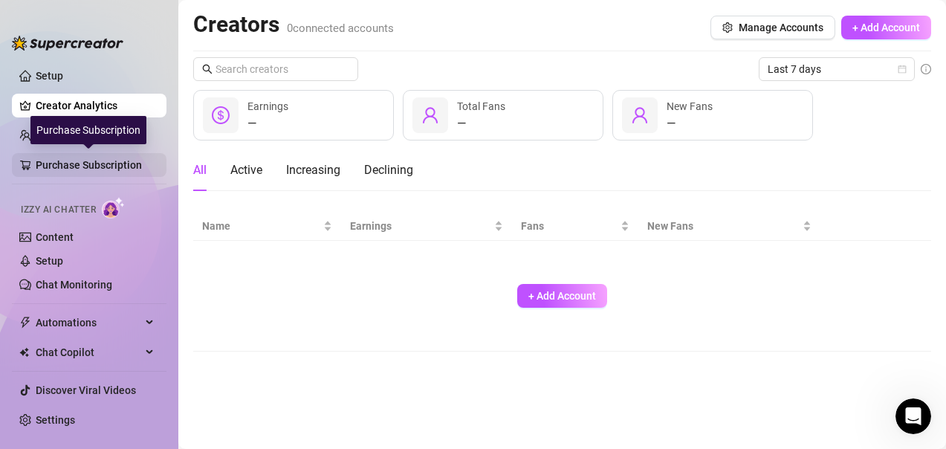
click at [59, 169] on link "Purchase Subscription" at bounding box center [95, 165] width 119 height 24
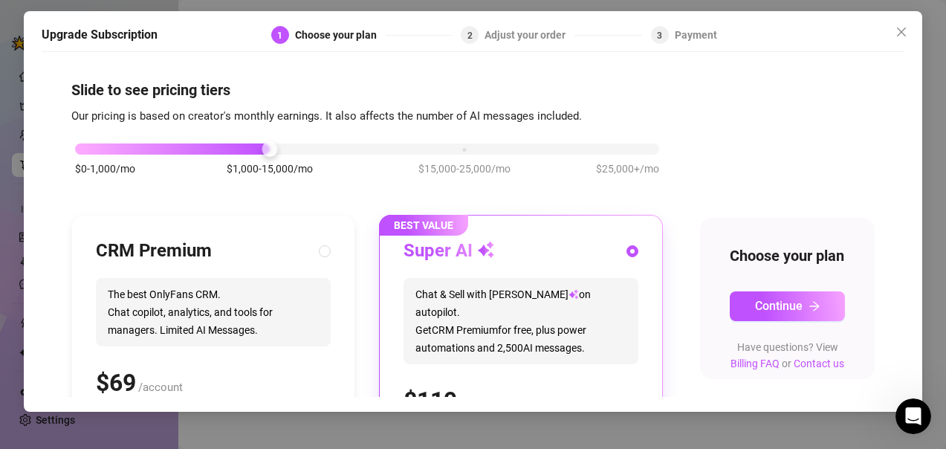
click at [59, 169] on div "Slide to see pricing tiers Our pricing is based on creator's monthly earnings. …" at bounding box center [473, 227] width 863 height 337
click at [900, 33] on icon "close" at bounding box center [901, 31] width 9 height 9
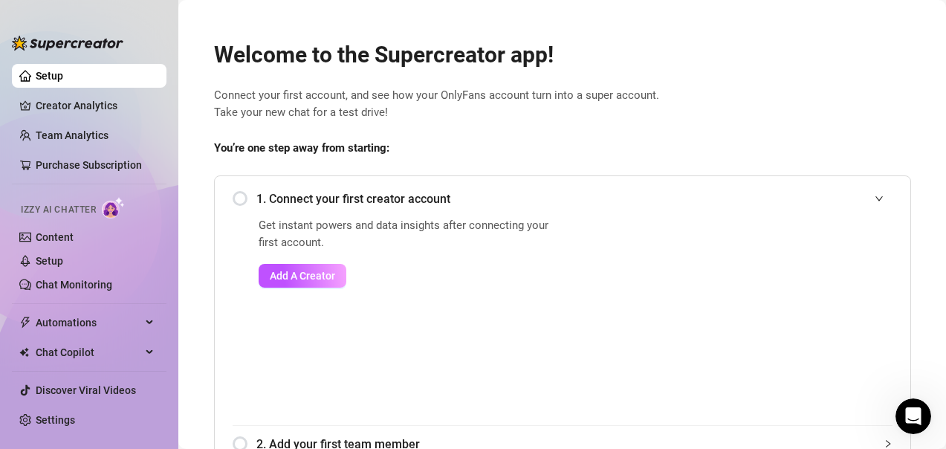
click at [856, 88] on span "Connect your first account, and see how your OnlyFans account turn into a super…" at bounding box center [562, 104] width 697 height 35
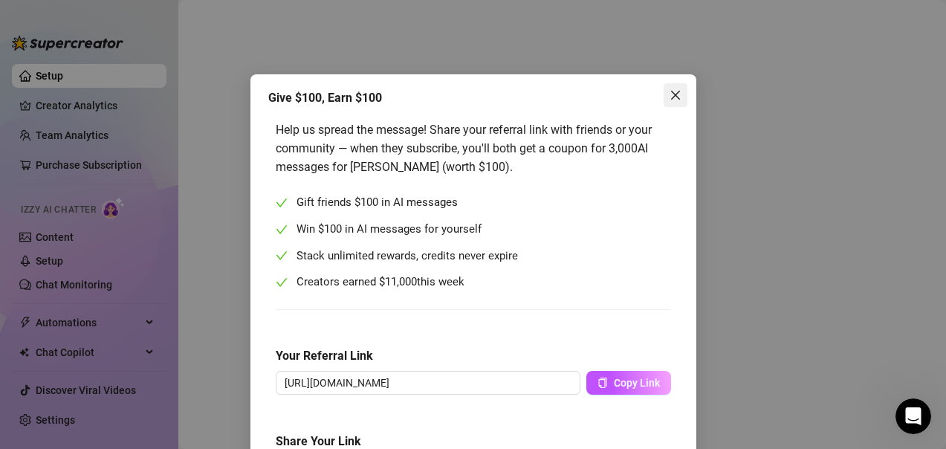
click at [670, 93] on icon "close" at bounding box center [674, 95] width 9 height 9
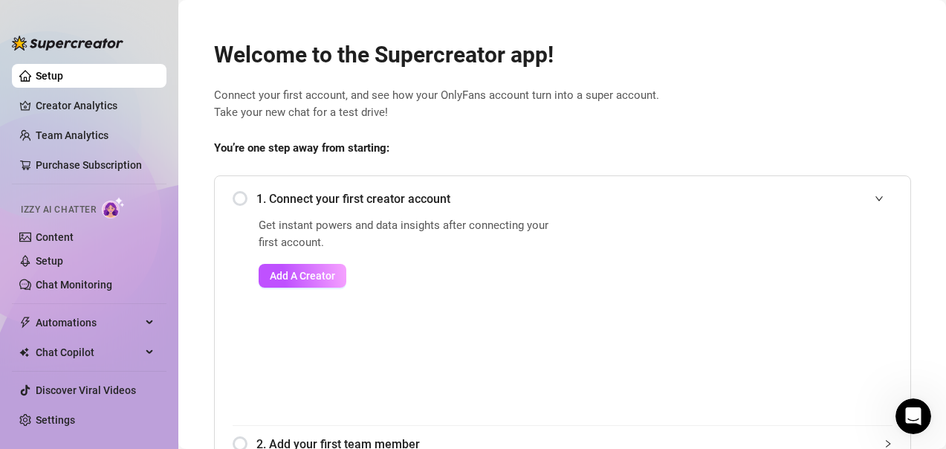
click at [432, 187] on div "1. Connect your first creator account" at bounding box center [563, 199] width 660 height 36
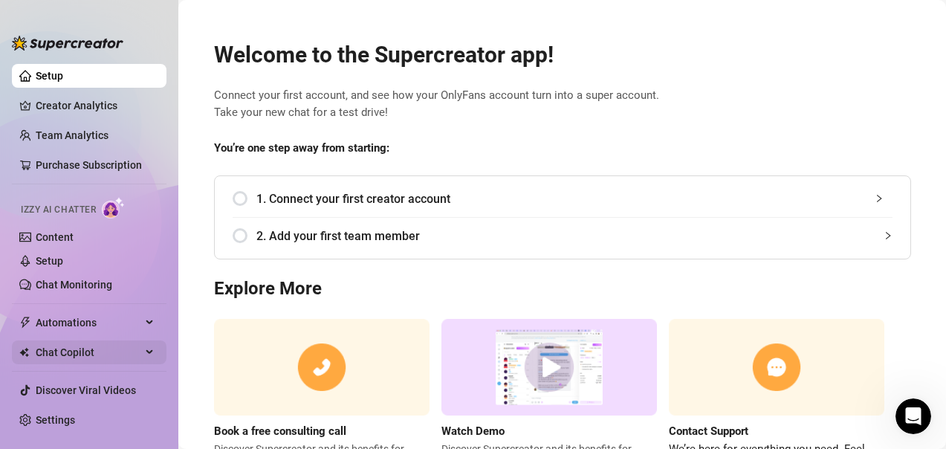
click at [120, 349] on span "Chat Copilot" at bounding box center [89, 352] width 106 height 24
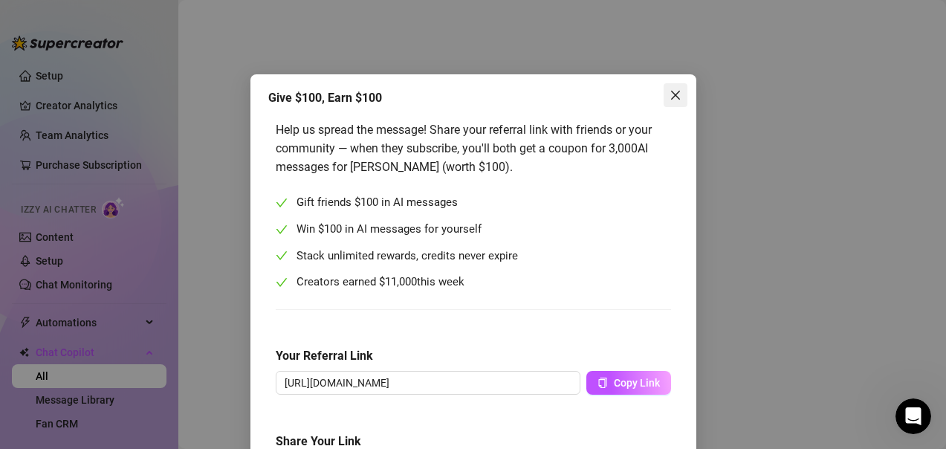
click at [672, 97] on icon "close" at bounding box center [674, 95] width 9 height 9
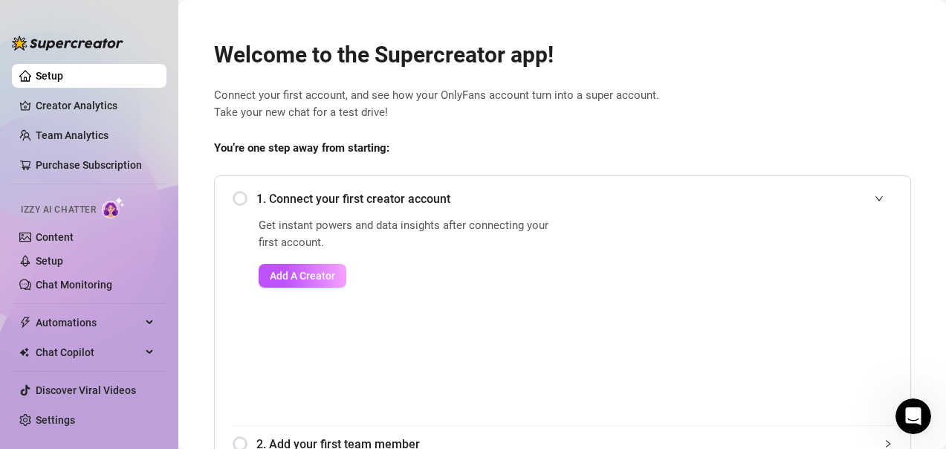
click at [63, 70] on link "Setup" at bounding box center [49, 76] width 27 height 12
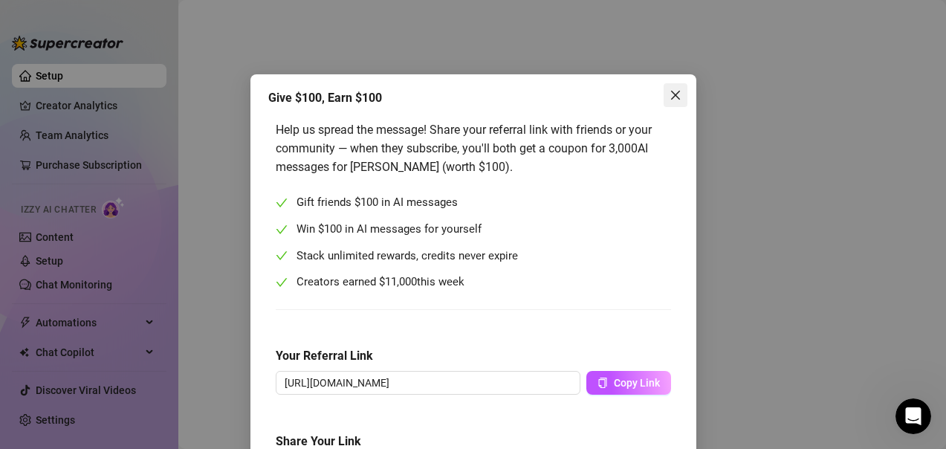
click at [670, 97] on icon "close" at bounding box center [674, 95] width 9 height 9
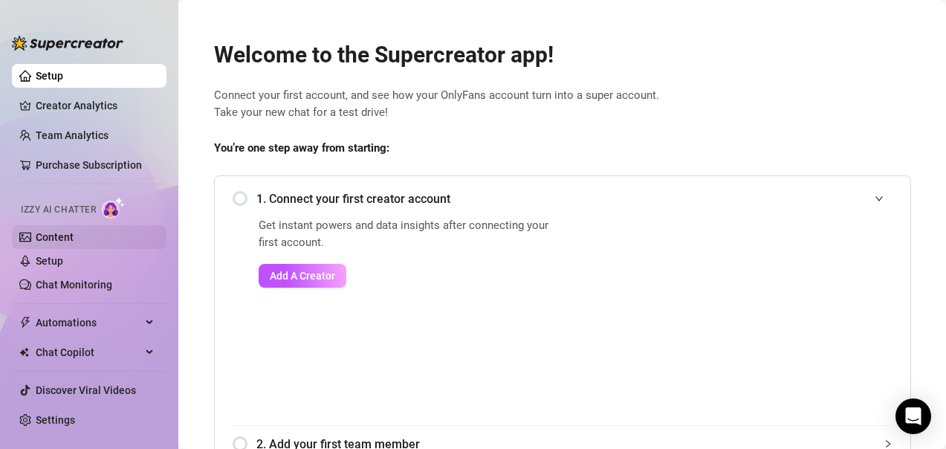
click at [74, 231] on link "Content" at bounding box center [55, 237] width 38 height 12
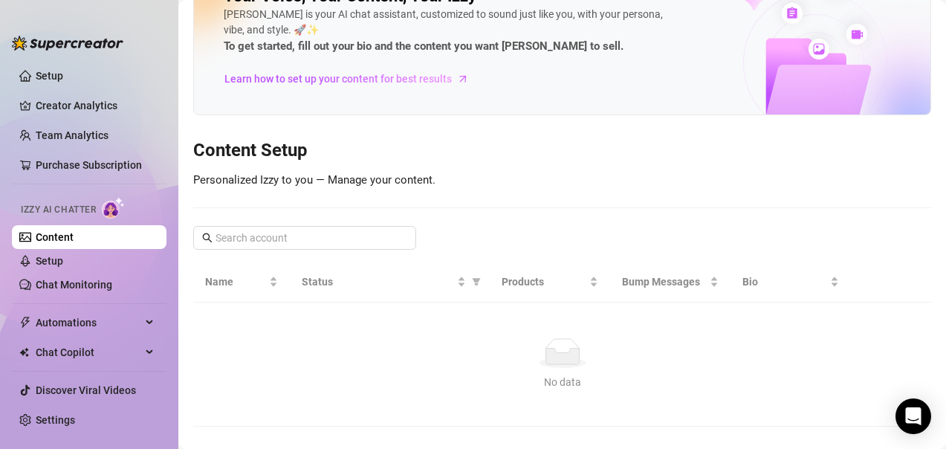
scroll to position [59, 0]
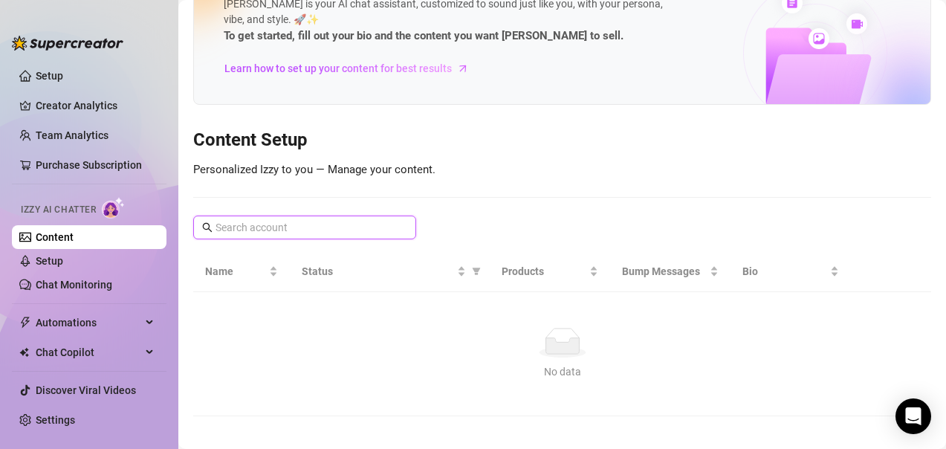
click at [271, 233] on input "text" at bounding box center [305, 227] width 180 height 16
type input "picture"
click at [337, 68] on span "Learn how to set up your content for best results" at bounding box center [337, 68] width 227 height 16
click at [56, 237] on link "Content" at bounding box center [55, 237] width 38 height 12
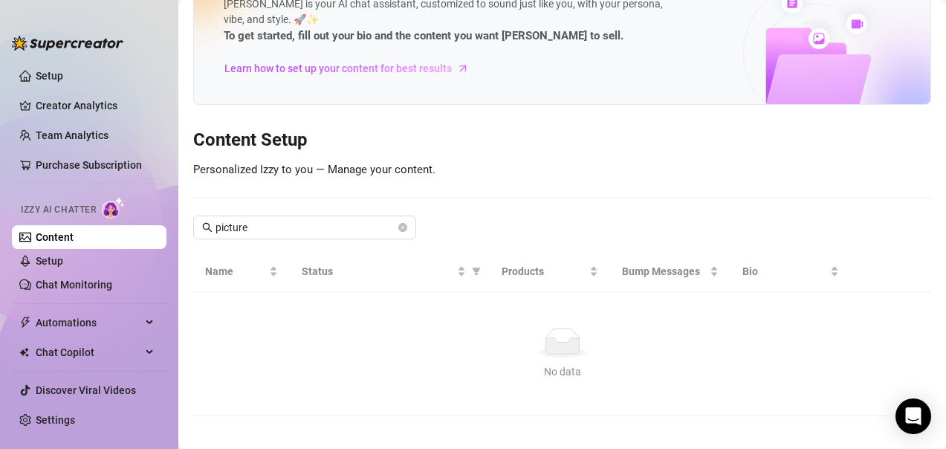
click at [64, 209] on span "Izzy AI Chatter" at bounding box center [58, 210] width 75 height 14
click at [58, 263] on link "Setup" at bounding box center [49, 261] width 27 height 12
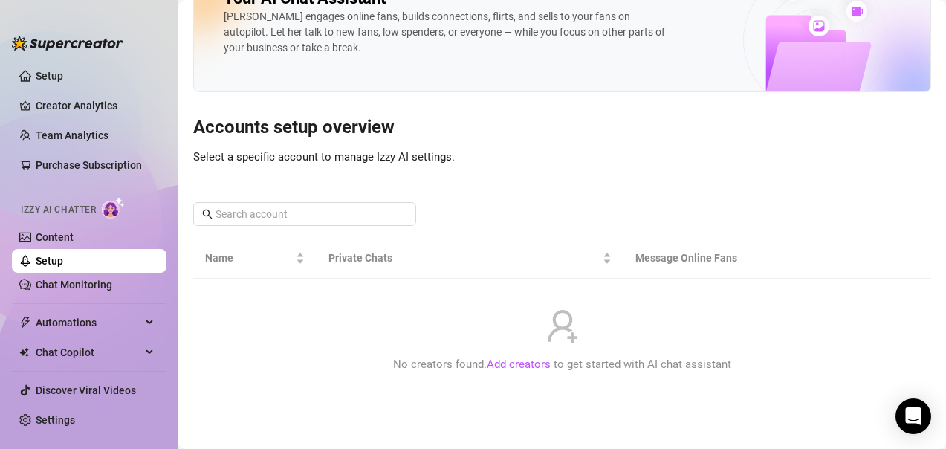
scroll to position [47, 0]
click at [64, 322] on span "Automations" at bounding box center [89, 323] width 106 height 24
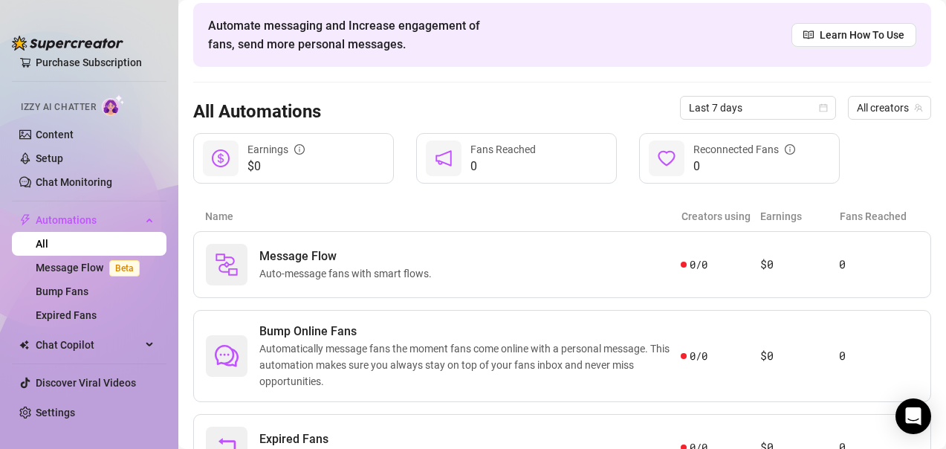
scroll to position [103, 0]
click at [59, 409] on link "Settings" at bounding box center [55, 412] width 39 height 12
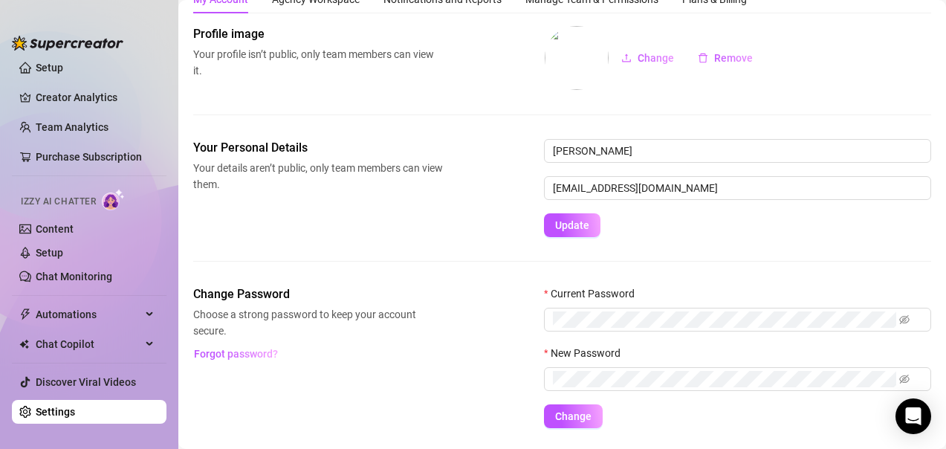
scroll to position [8, 0]
click at [59, 253] on link "Setup" at bounding box center [49, 253] width 27 height 12
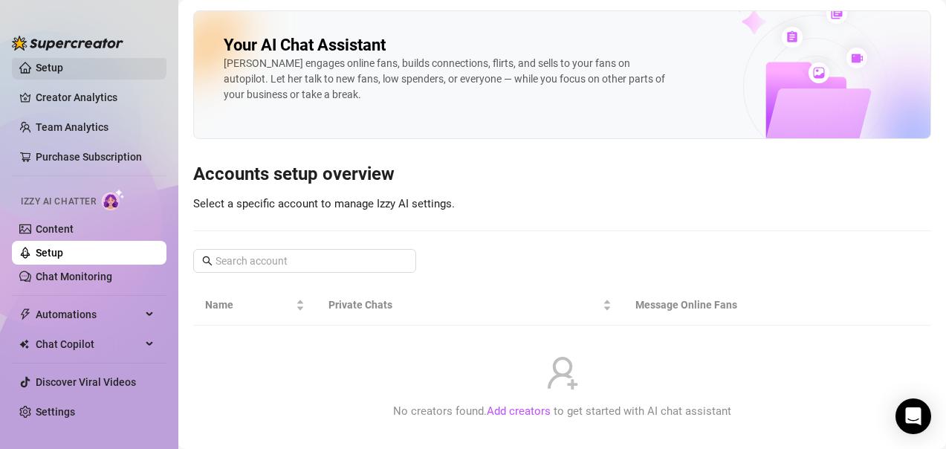
click at [63, 71] on link "Setup" at bounding box center [49, 68] width 27 height 12
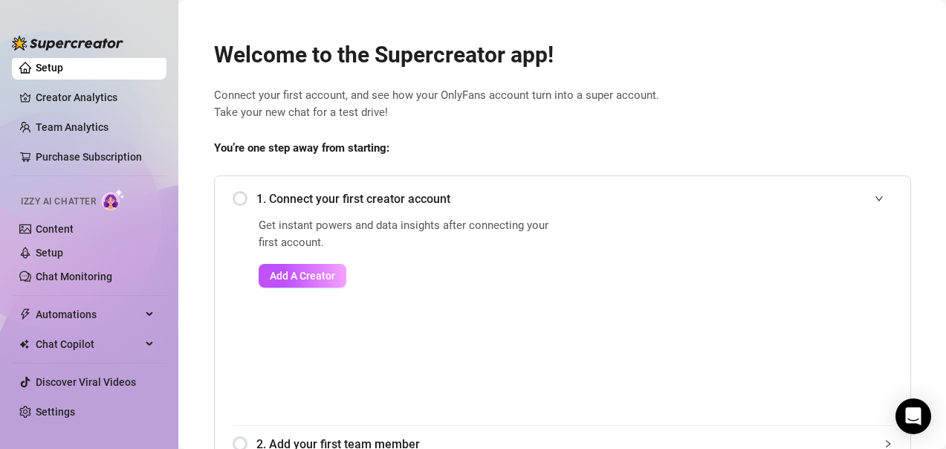
click at [236, 202] on div "1. Connect your first creator account" at bounding box center [563, 199] width 660 height 36
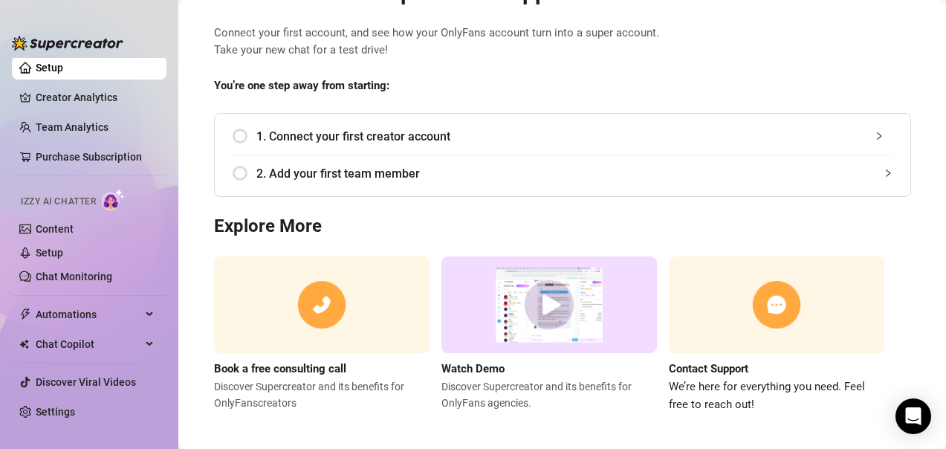
scroll to position [71, 0]
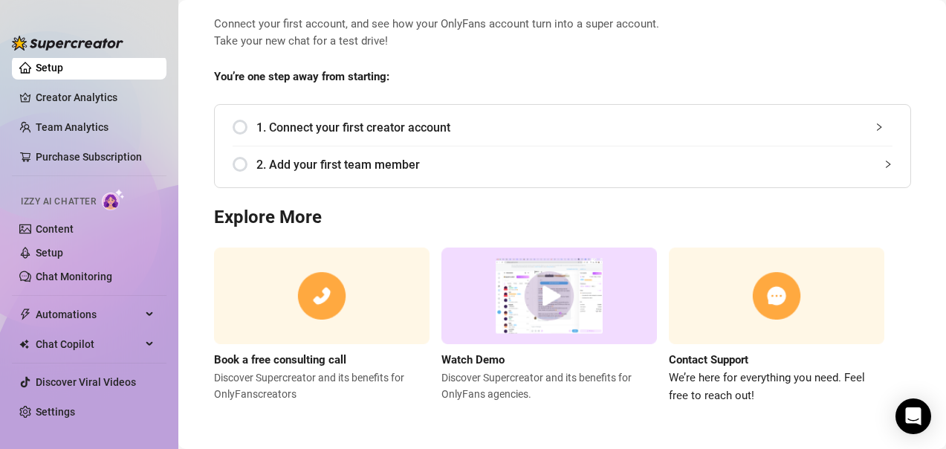
click at [320, 131] on span "1. Connect your first creator account" at bounding box center [574, 127] width 636 height 19
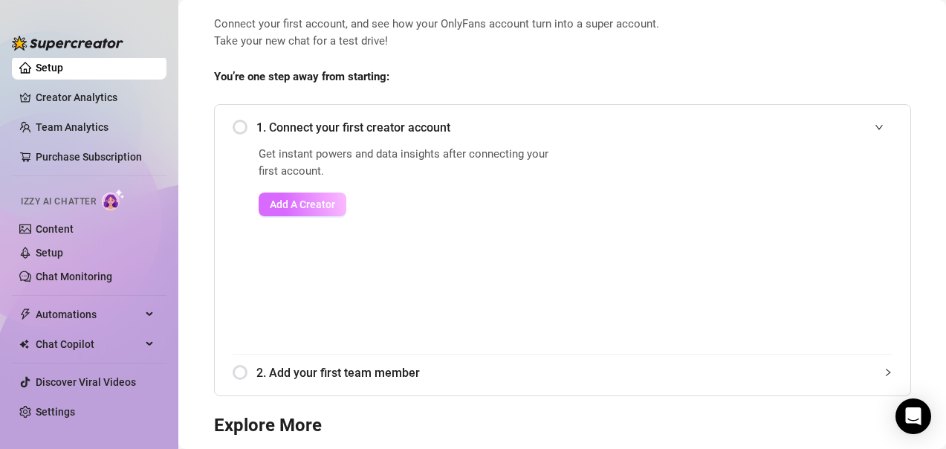
click at [314, 198] on span "Add A Creator" at bounding box center [302, 204] width 65 height 12
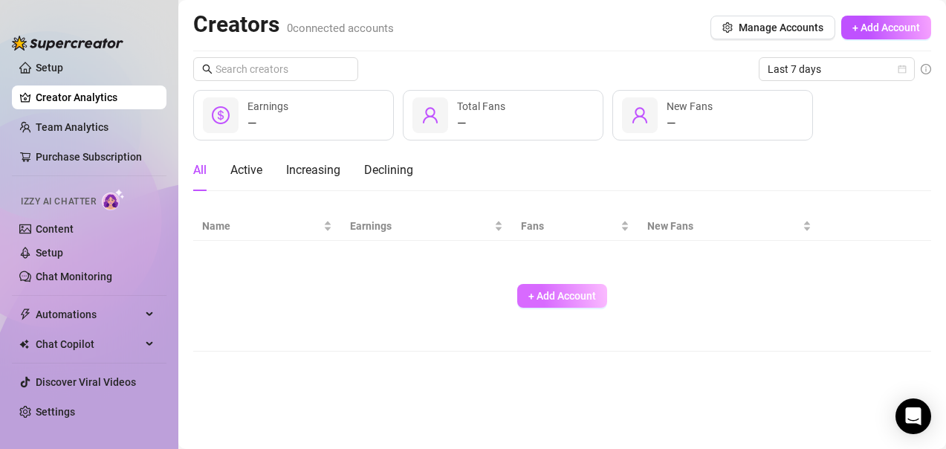
click at [525, 287] on button "+ Add Account" at bounding box center [562, 296] width 90 height 24
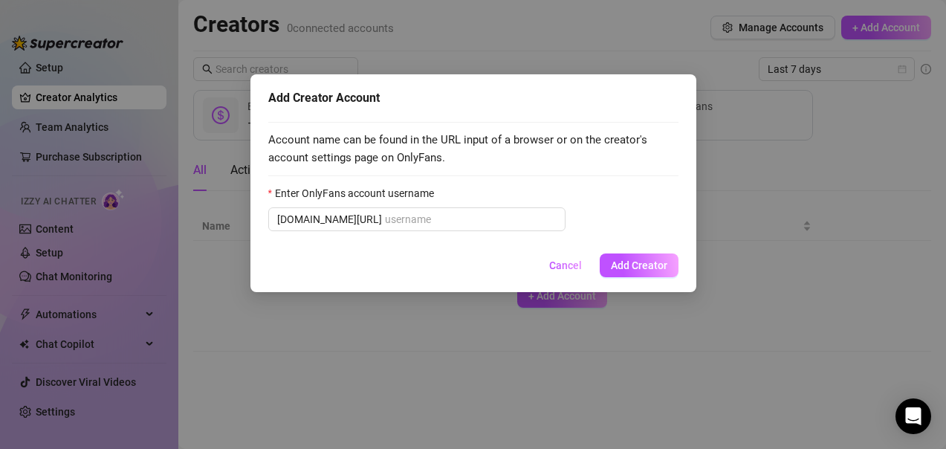
click at [599, 38] on div "Add Creator Account Account name can be found in the URL input of a browser or …" at bounding box center [473, 224] width 946 height 449
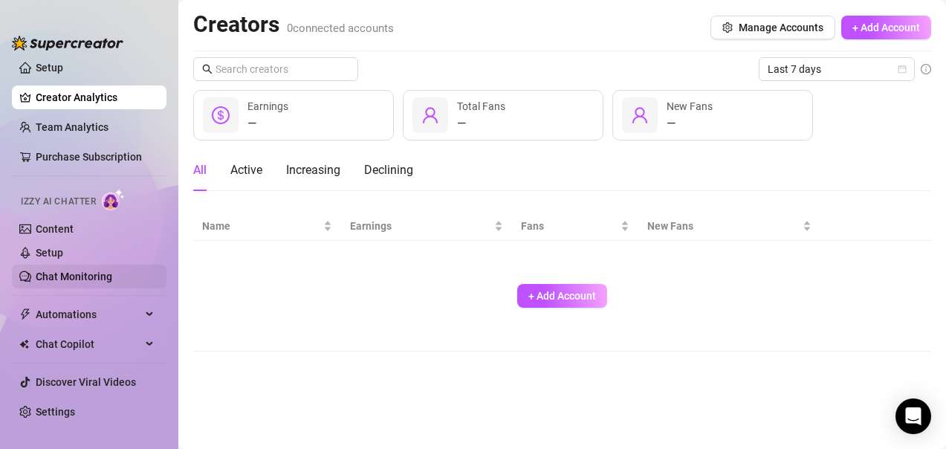
click at [63, 270] on link "Chat Monitoring" at bounding box center [74, 276] width 77 height 12
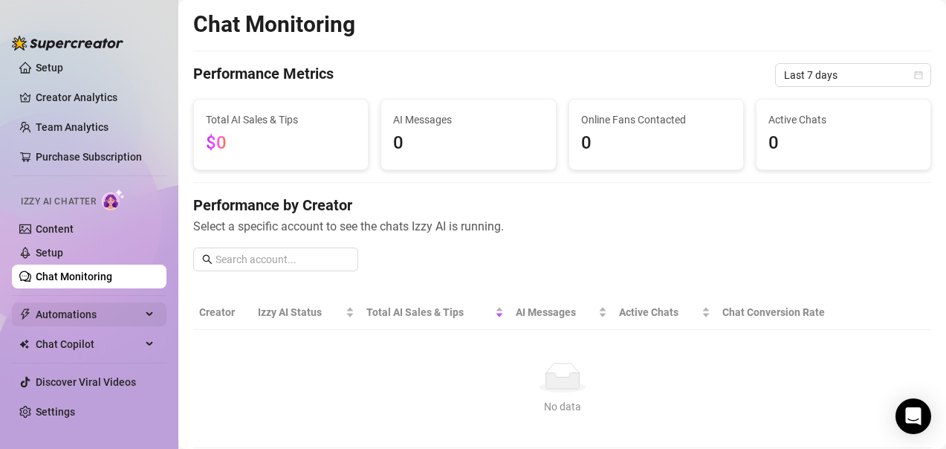
click at [62, 311] on span "Automations" at bounding box center [89, 314] width 106 height 24
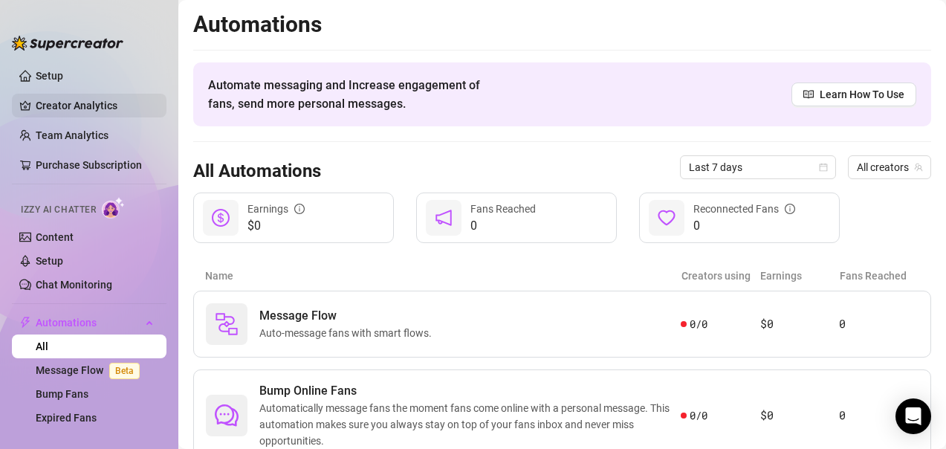
click at [76, 106] on link "Creator Analytics" at bounding box center [95, 106] width 119 height 24
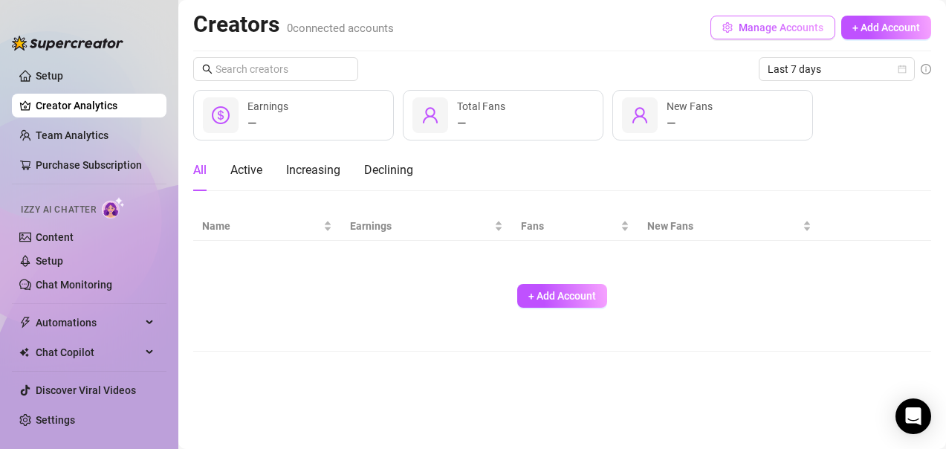
click at [785, 25] on span "Manage Accounts" at bounding box center [781, 28] width 85 height 12
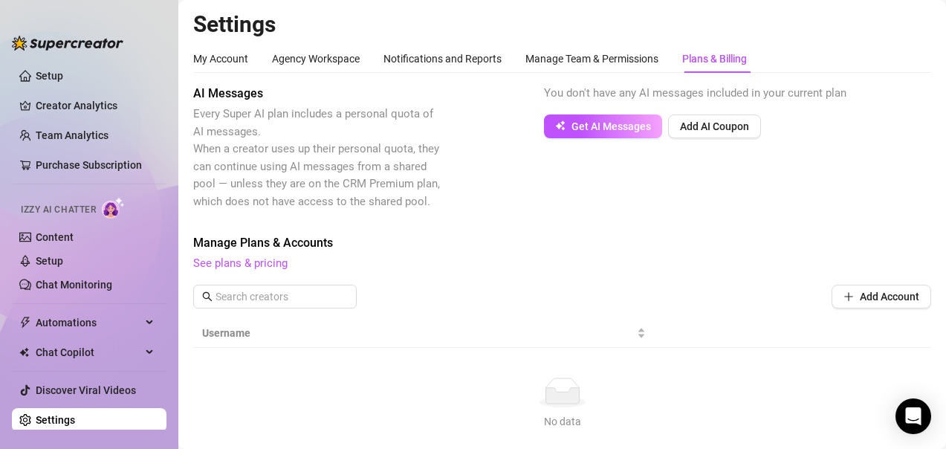
click at [726, 401] on div "No data" at bounding box center [562, 392] width 708 height 30
